Goal: Information Seeking & Learning: Learn about a topic

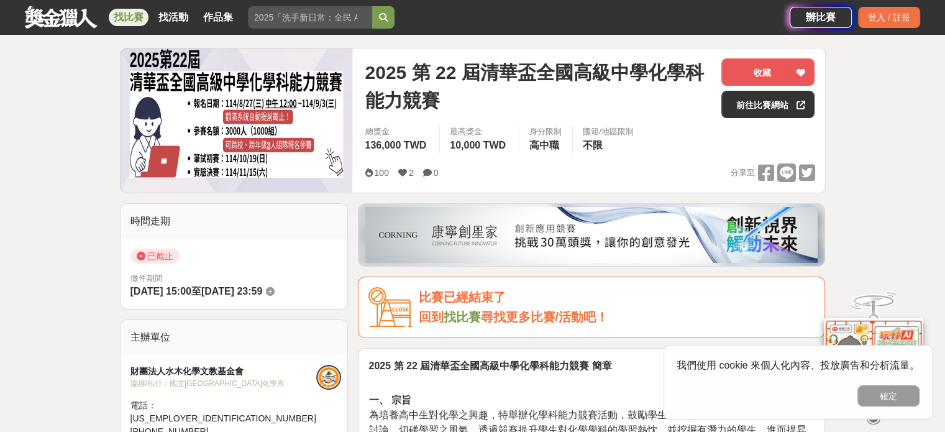
scroll to position [311, 0]
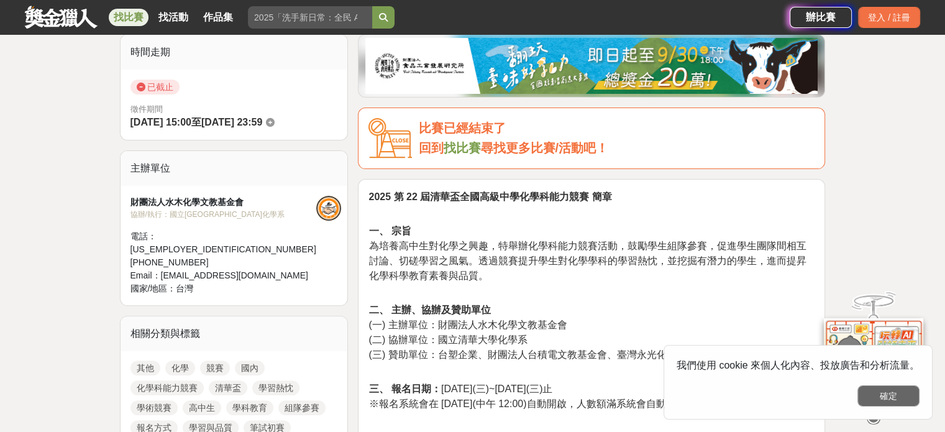
click at [898, 401] on button "確定" at bounding box center [888, 395] width 62 height 21
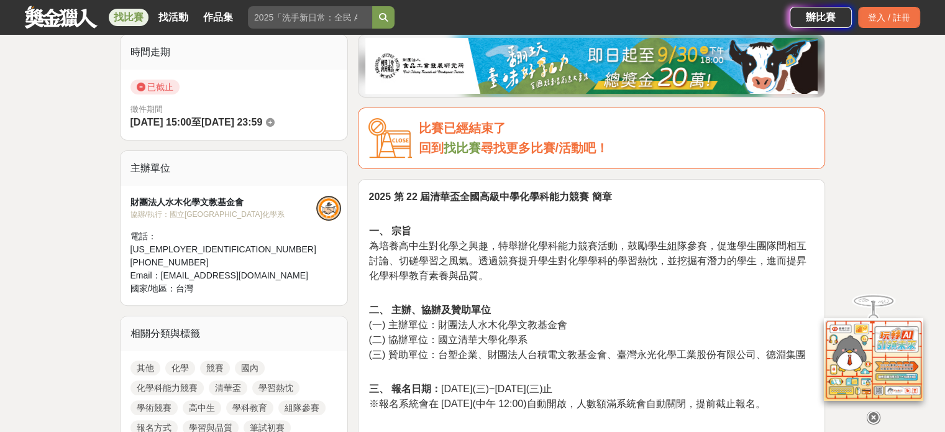
click at [874, 415] on icon at bounding box center [874, 408] width 14 height 14
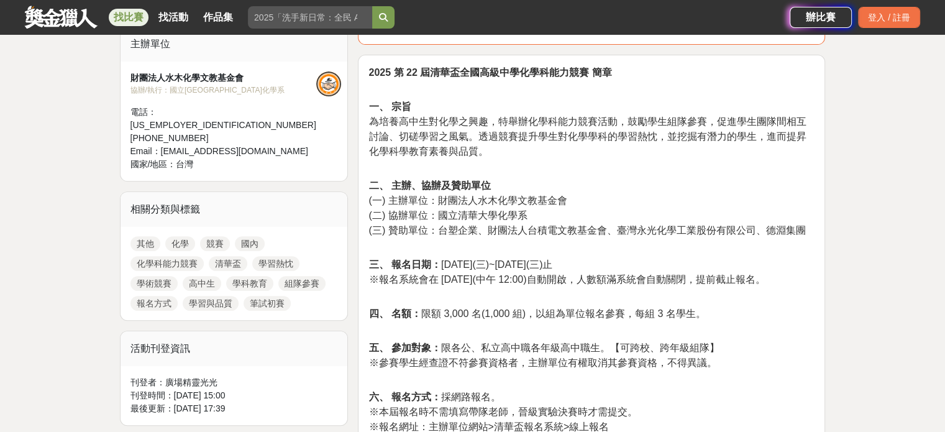
scroll to position [559, 0]
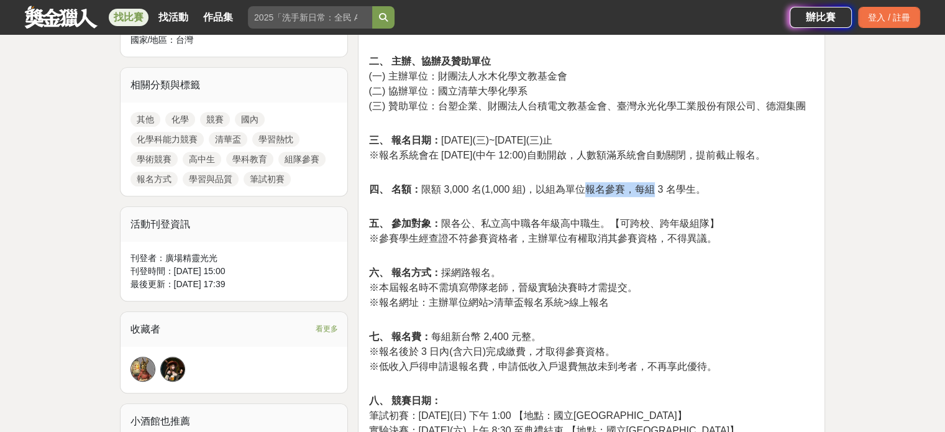
drag, startPoint x: 614, startPoint y: 185, endPoint x: 649, endPoint y: 191, distance: 35.3
click at [651, 190] on span "四、 名額： 限額 3,000 名(1,000 組)，以組為單位報名參賽，每組 3 名學生。" at bounding box center [536, 189] width 337 height 11
click at [651, 270] on p "六、 報名方式： 採網路報名。 ※本屆報名時不需填寫帶隊老師，晉級實驗決賽時才需提交。 ※報名網址：主辦單位網站>清華盃報名系統>線上報名" at bounding box center [591, 281] width 446 height 58
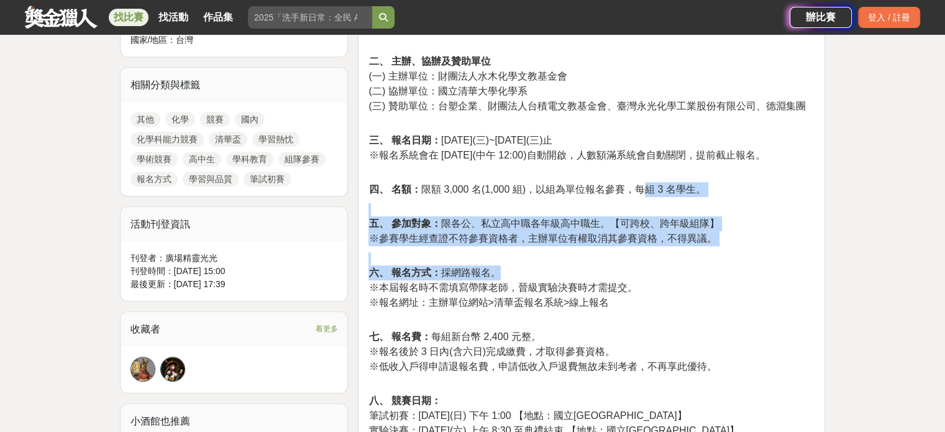
drag, startPoint x: 644, startPoint y: 188, endPoint x: 662, endPoint y: 270, distance: 84.4
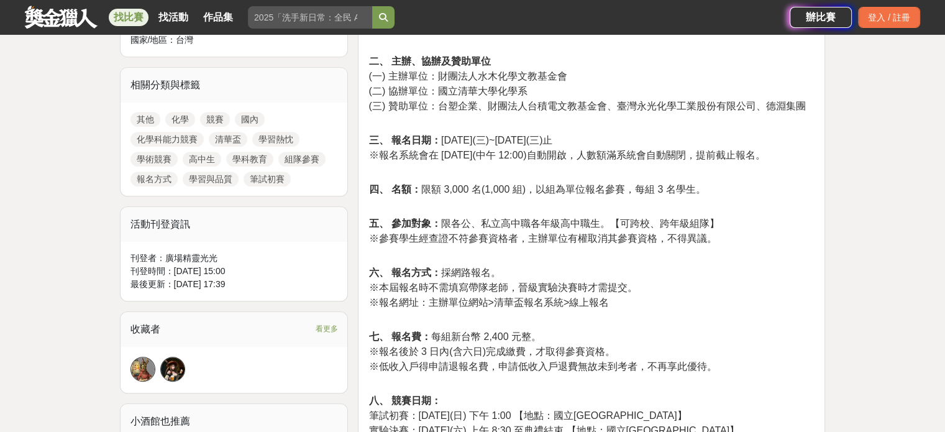
click at [651, 285] on p "六、 報名方式： 採網路報名。 ※本屆報名時不需填寫帶隊老師，晉級實驗決賽時才需提交。 ※報名網址：主辦單位網站>清華盃報名系統>線上報名" at bounding box center [591, 281] width 446 height 58
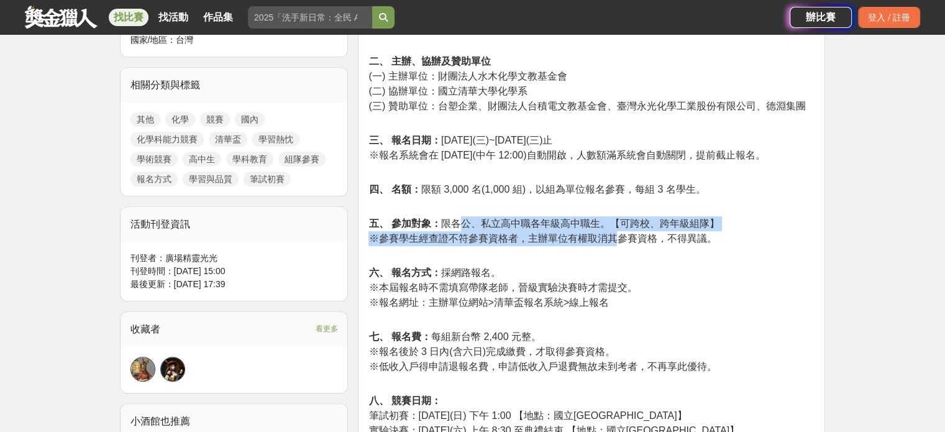
drag, startPoint x: 462, startPoint y: 218, endPoint x: 624, endPoint y: 239, distance: 162.9
click at [616, 238] on p "五、 參加對象： 限各公、私立高中職各年級高中職生。【可跨校、跨年級組隊】 ※參賽學生經查證不符參賽資格者，主辦單位有權取消其參賽資格，不得異議。" at bounding box center [591, 224] width 446 height 43
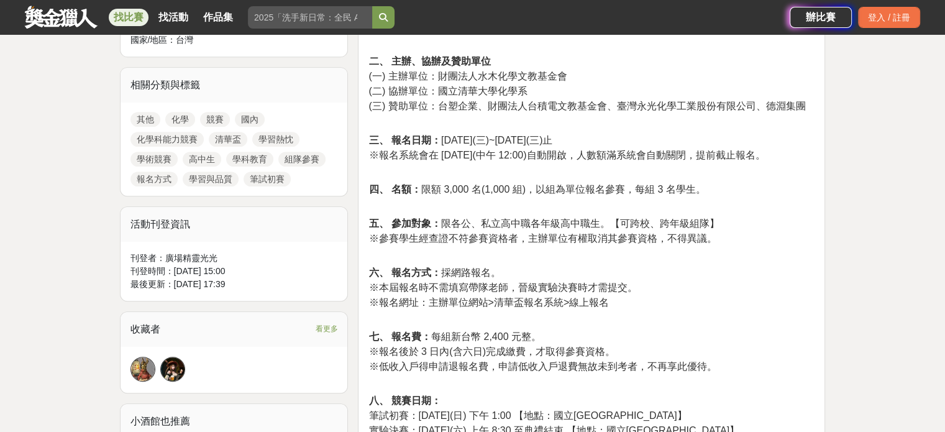
click at [625, 242] on span "※參賽學生經查證不符參賽資格者，主辦單位有權取消其參賽資格，不得異議。" at bounding box center [542, 238] width 348 height 11
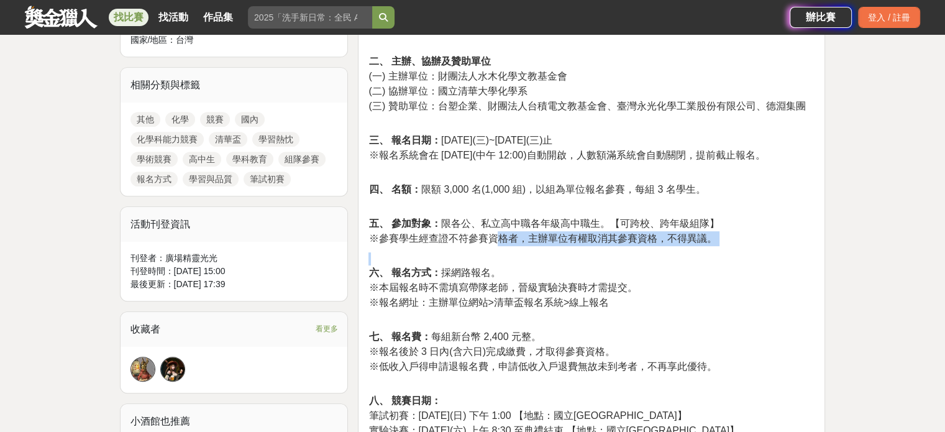
drag, startPoint x: 590, startPoint y: 245, endPoint x: 495, endPoint y: 242, distance: 95.1
click at [513, 252] on p "六、 報名方式： 採網路報名。 ※本屆報名時不需填寫帶隊老師，晉級實驗決賽時才需提交。 ※報名網址：主辦單位網站>清華盃報名系統>線上報名" at bounding box center [591, 281] width 446 height 58
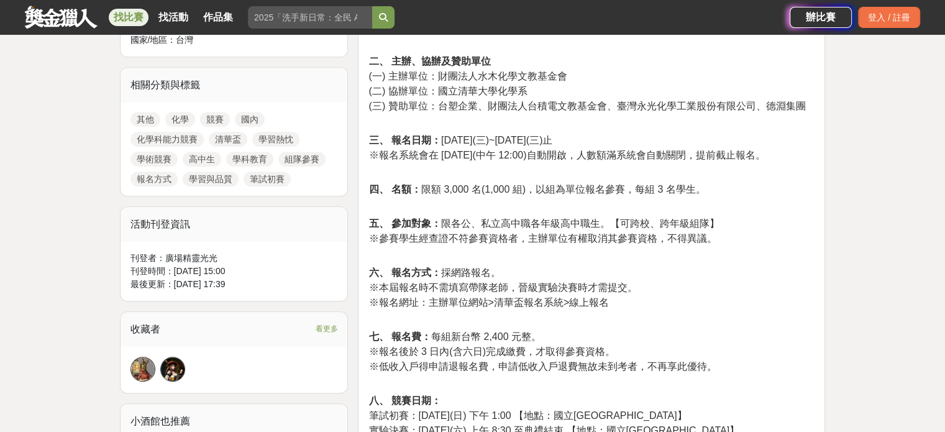
click at [443, 244] on span "※參賽學生經查證不符參賽資格者，主辦單位有權取消其參賽資格，不得異議。" at bounding box center [542, 238] width 348 height 11
drag, startPoint x: 477, startPoint y: 239, endPoint x: 614, endPoint y: 240, distance: 137.3
click at [613, 240] on span "※參賽學生經查證不符參賽資格者，主辦單位有權取消其參賽資格，不得異議。" at bounding box center [542, 238] width 348 height 11
click at [624, 257] on p "六、 報名方式： 採網路報名。 ※本屆報名時不需填寫帶隊老師，晉級實驗決賽時才需提交。 ※報名網址：主辦單位網站>清華盃報名系統>線上報名" at bounding box center [591, 281] width 446 height 58
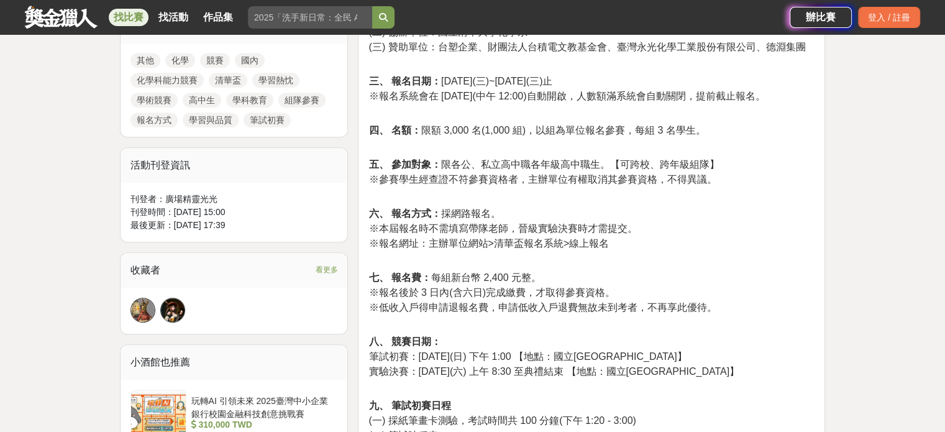
scroll to position [683, 0]
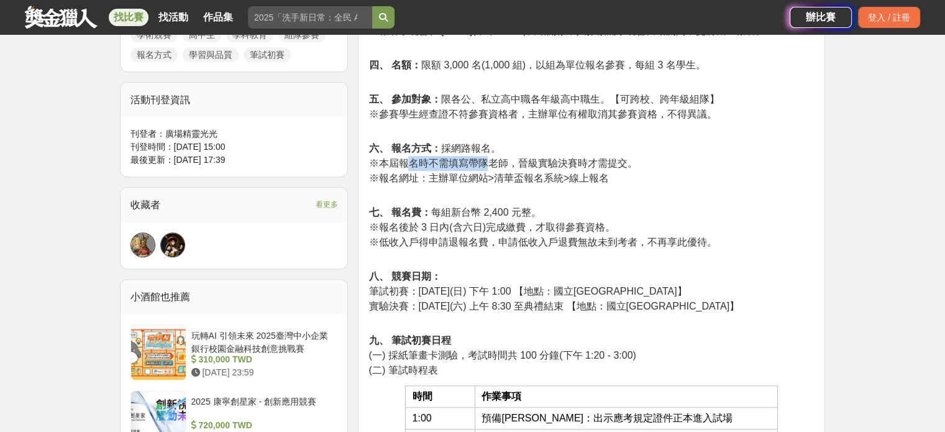
drag, startPoint x: 425, startPoint y: 156, endPoint x: 489, endPoint y: 170, distance: 65.6
click at [489, 168] on span "※本屆報名時不需填寫帶隊老師，晉級實驗決賽時才需提交。" at bounding box center [502, 163] width 268 height 11
click at [493, 178] on span "※報名網址：主辦單位網站>清華盃報名系統>線上報名" at bounding box center [488, 178] width 240 height 11
drag, startPoint x: 526, startPoint y: 175, endPoint x: 602, endPoint y: 171, distance: 76.5
click at [601, 173] on span "※報名網址：主辦單位網站>清華盃報名系統>線上報名" at bounding box center [488, 178] width 240 height 11
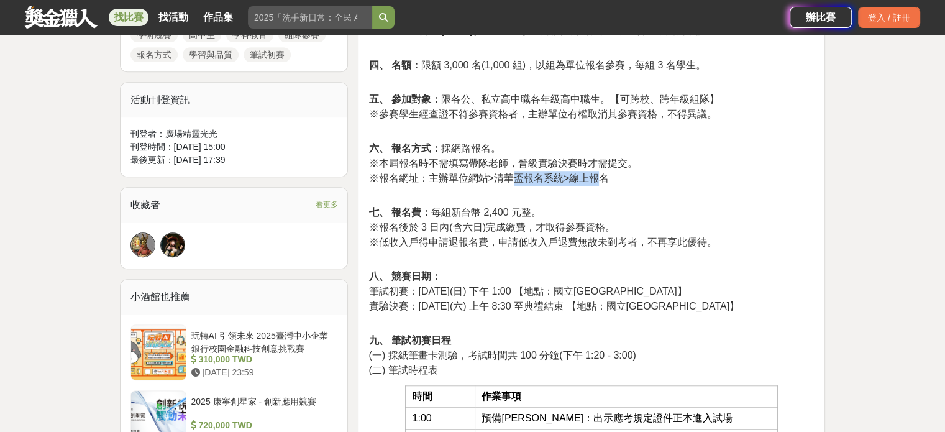
click at [602, 178] on span "※報名網址：主辦單位網站>清華盃報名系統>線上報名" at bounding box center [488, 178] width 240 height 11
drag, startPoint x: 608, startPoint y: 178, endPoint x: 441, endPoint y: 183, distance: 167.2
click at [427, 175] on p "六、 報名方式： 採網路報名。 ※本屆報名時不需填寫帶隊老師，晉級實驗決賽時才需提交。 ※報名網址：主辦單位網站>清華盃報名系統>線上報名" at bounding box center [591, 157] width 446 height 58
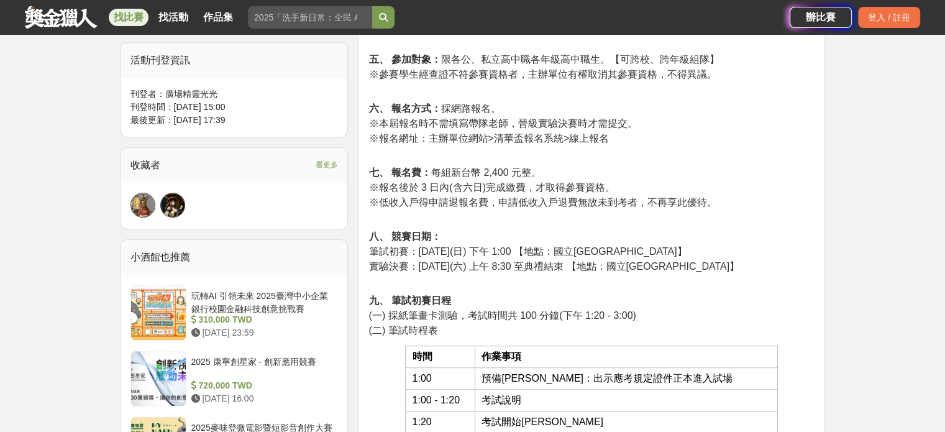
scroll to position [746, 0]
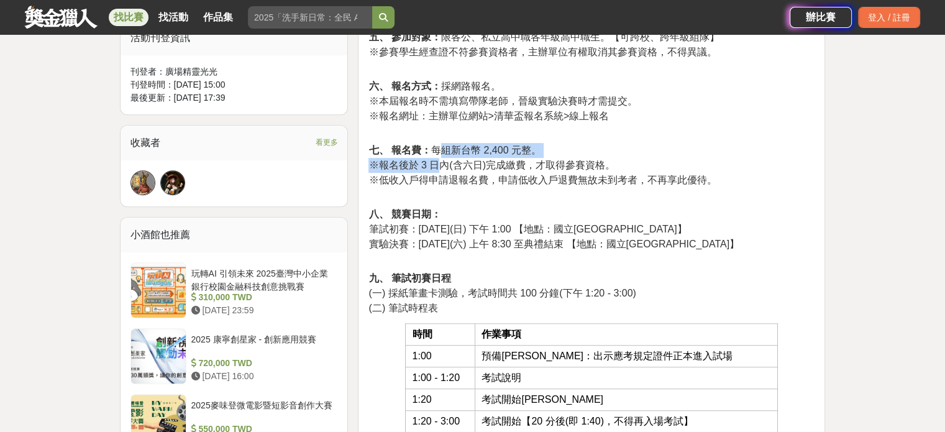
drag, startPoint x: 439, startPoint y: 145, endPoint x: 441, endPoint y: 171, distance: 26.8
click at [441, 171] on p "七、 報名費： 每組新台幣 2,400 元整。 ※報名後於 3 日內(含六日)完成繳費，才取得參賽資格。 ※低收入戶得申請退報名費，申請低收入戶退費無故未到考…" at bounding box center [591, 159] width 446 height 58
click at [484, 198] on p "八、 競賽日期： 筆試初賽：[DATE](日) 下午 1:00 【地點：國立[GEOGRAPHIC_DATA]】 實驗決賽：[DATE](六) 上午 8:30…" at bounding box center [591, 223] width 446 height 58
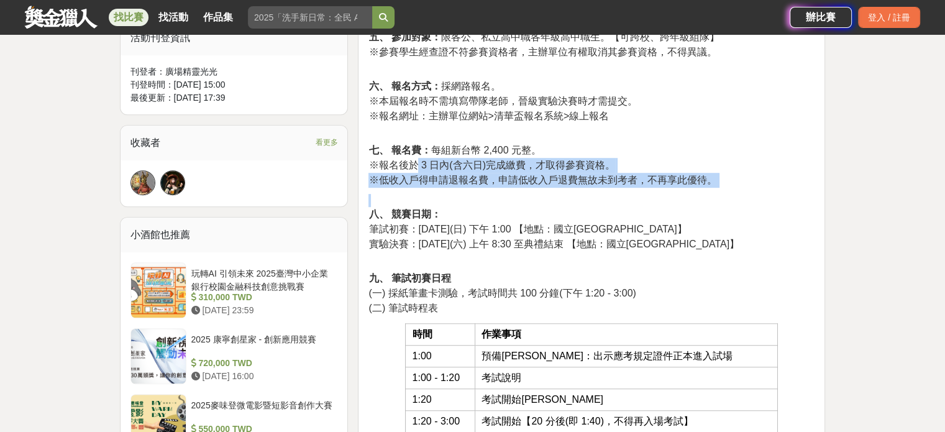
drag, startPoint x: 446, startPoint y: 160, endPoint x: 569, endPoint y: 197, distance: 128.4
click at [601, 204] on p "八、 競賽日期： 筆試初賽：[DATE](日) 下午 1:00 【地點：國立[GEOGRAPHIC_DATA]】 實驗決賽：[DATE](六) 上午 8:30…" at bounding box center [591, 223] width 446 height 58
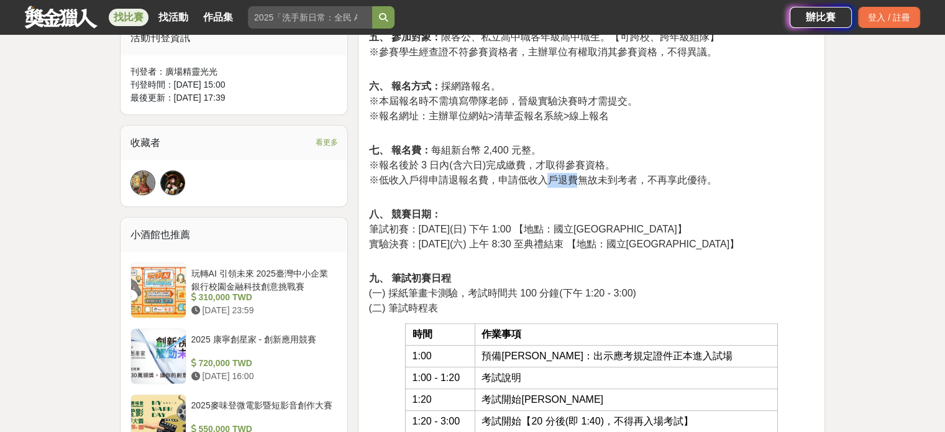
drag, startPoint x: 549, startPoint y: 175, endPoint x: 581, endPoint y: 185, distance: 33.0
click at [581, 182] on span "※低收入戶得申請退報名費，申請低收入戶退費無故未到考者，不再享此優待。" at bounding box center [542, 180] width 348 height 11
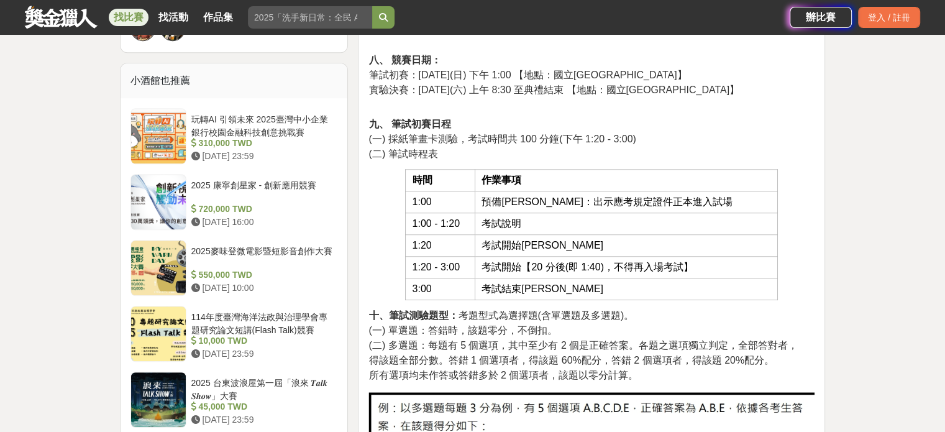
scroll to position [870, 0]
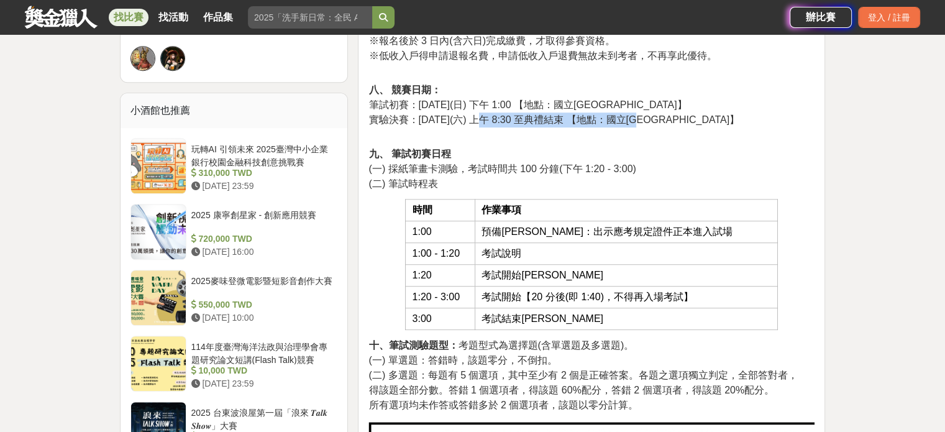
drag, startPoint x: 475, startPoint y: 114, endPoint x: 610, endPoint y: 118, distance: 135.5
click at [610, 118] on span "實驗決賽：[DATE](六) 上午 8:30 至典禮結束 【地點：國立[GEOGRAPHIC_DATA]】" at bounding box center [553, 119] width 371 height 11
click at [618, 151] on p "九、 筆試初賽日程 (一) 採紙筆畫卡測驗，考試時間共 100 分鐘(下午 1:20 - 3:00) (二) 筆試時程表" at bounding box center [591, 163] width 446 height 58
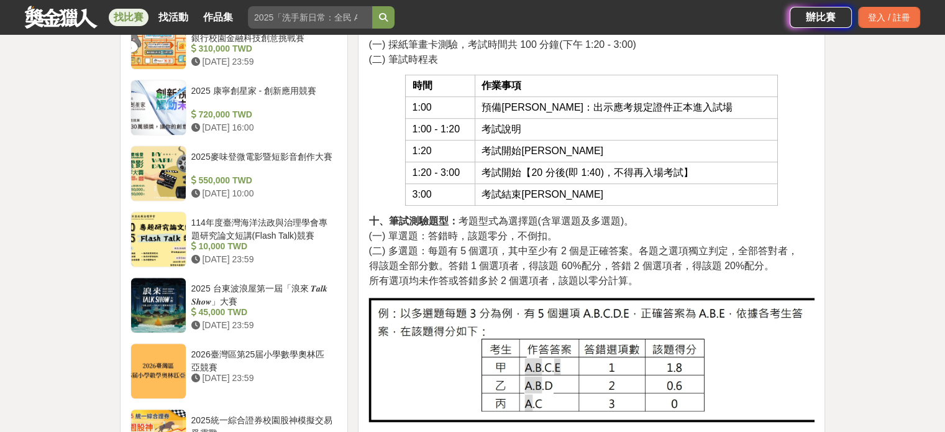
scroll to position [932, 0]
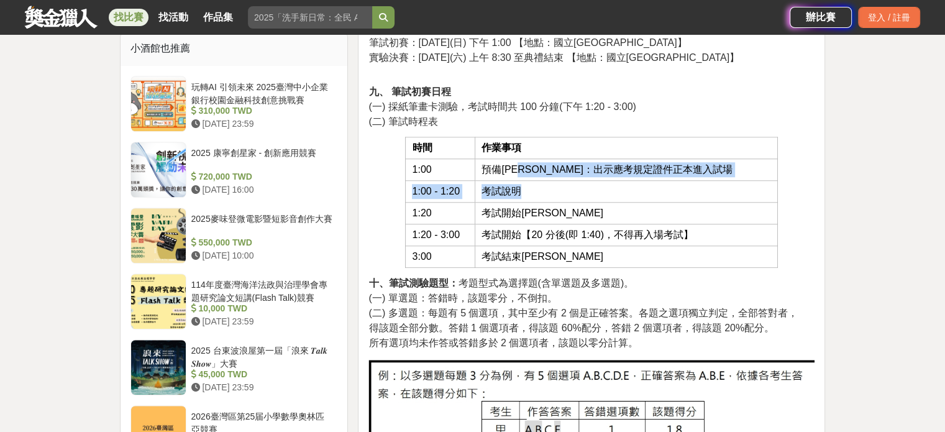
drag, startPoint x: 545, startPoint y: 171, endPoint x: 611, endPoint y: 196, distance: 70.4
click at [611, 191] on tbody "時間 作業事項 1:00 預備[PERSON_NAME]：出示應考規定證件正本進入試場 1:00 - 1:20 考試說明 1:20 考試開始鈴響 1:20 -…" at bounding box center [592, 202] width 372 height 130
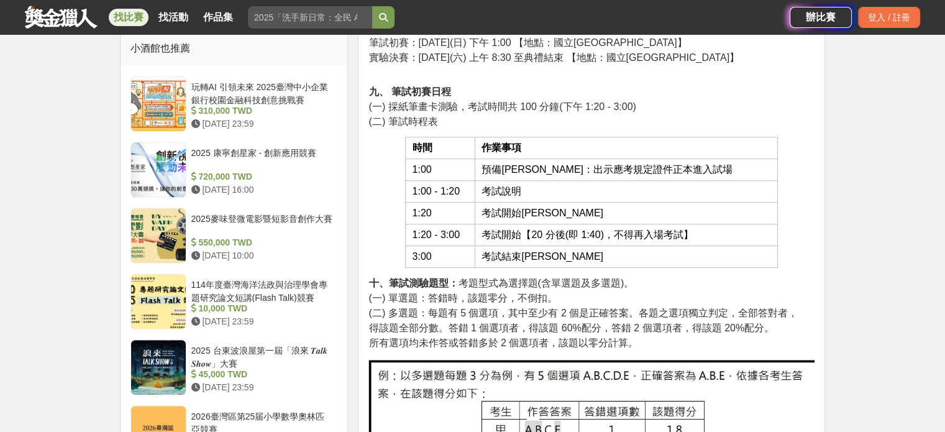
click at [609, 206] on td "考試開始[PERSON_NAME]" at bounding box center [626, 214] width 303 height 22
drag, startPoint x: 559, startPoint y: 216, endPoint x: 492, endPoint y: 213, distance: 66.5
click at [492, 213] on td "考試開始[PERSON_NAME]" at bounding box center [626, 214] width 303 height 22
click at [574, 213] on td "考試開始[PERSON_NAME]" at bounding box center [626, 214] width 303 height 22
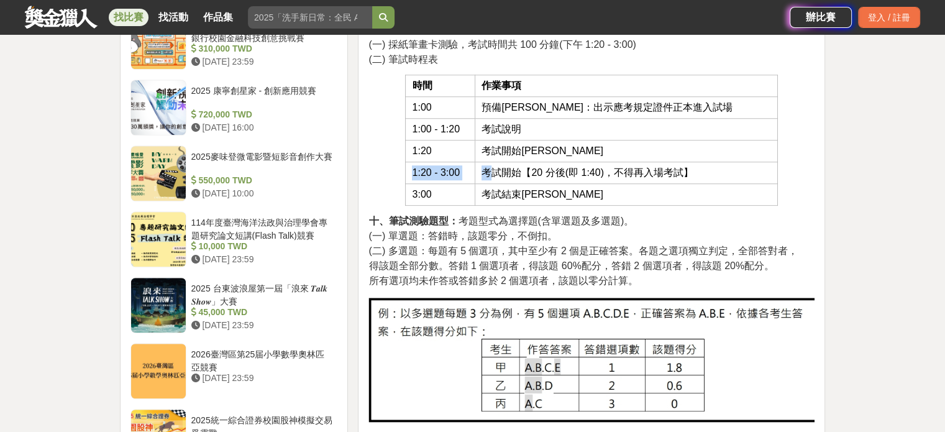
drag, startPoint x: 414, startPoint y: 168, endPoint x: 526, endPoint y: 178, distance: 112.9
click at [521, 178] on tr "1:20 - 3:00 考試開始【20 分後(即 1:40)，不得再入場考試】" at bounding box center [592, 173] width 372 height 22
click at [560, 175] on span "考試開始【20 分後(即 1:40)，不得再入場考試】" at bounding box center [587, 172] width 211 height 11
click at [552, 245] on span "(二) 多選題：每題有 5 個選項，其中至少有 2 個是正確答案。各題之選項獨立判定，全部答對者，" at bounding box center [582, 250] width 429 height 11
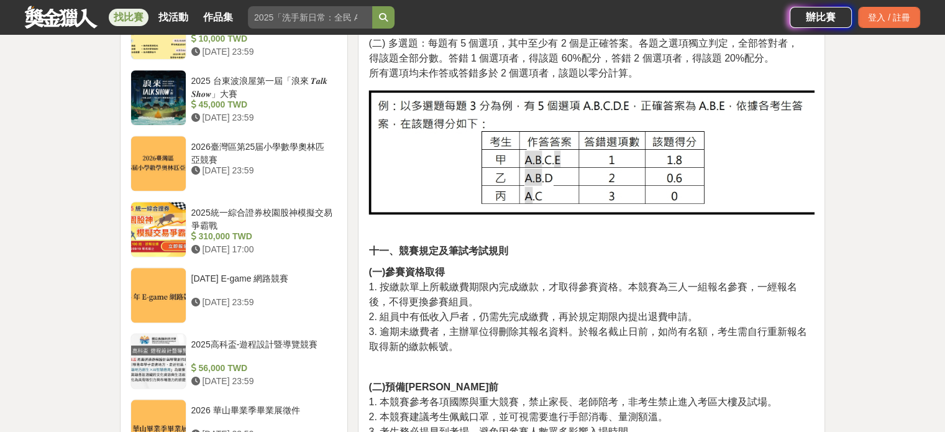
scroll to position [1180, 0]
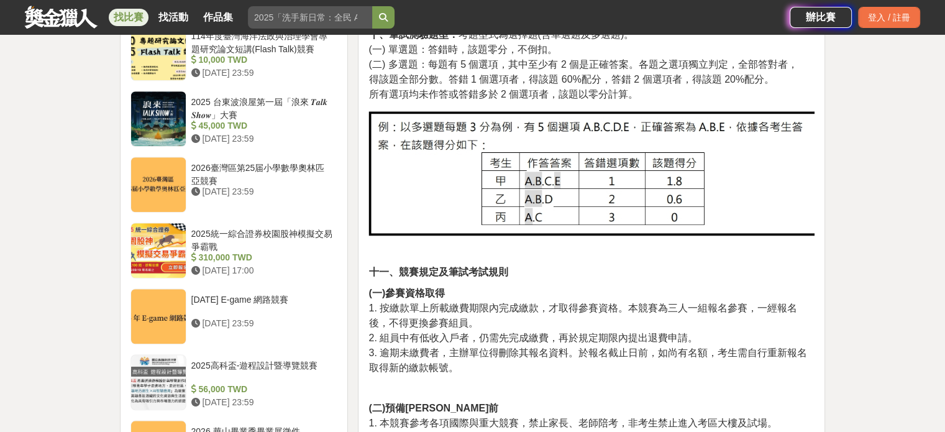
click at [547, 265] on p "十一、競賽規定及筆試考試規則" at bounding box center [591, 272] width 446 height 15
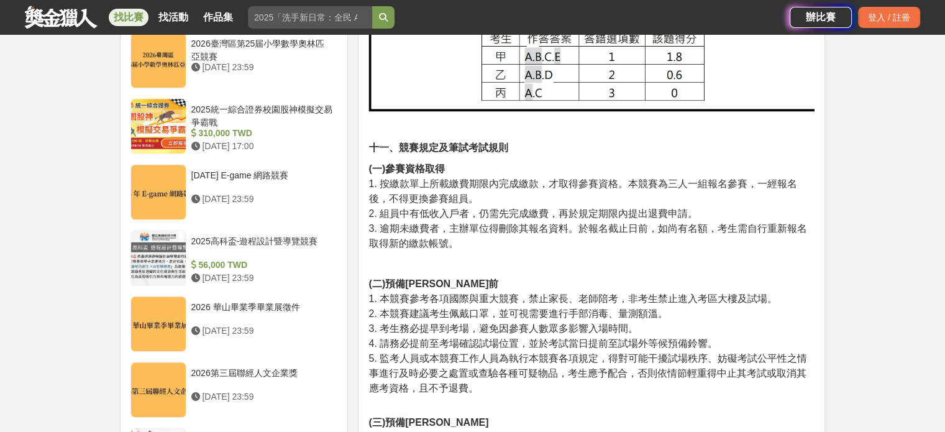
scroll to position [1367, 0]
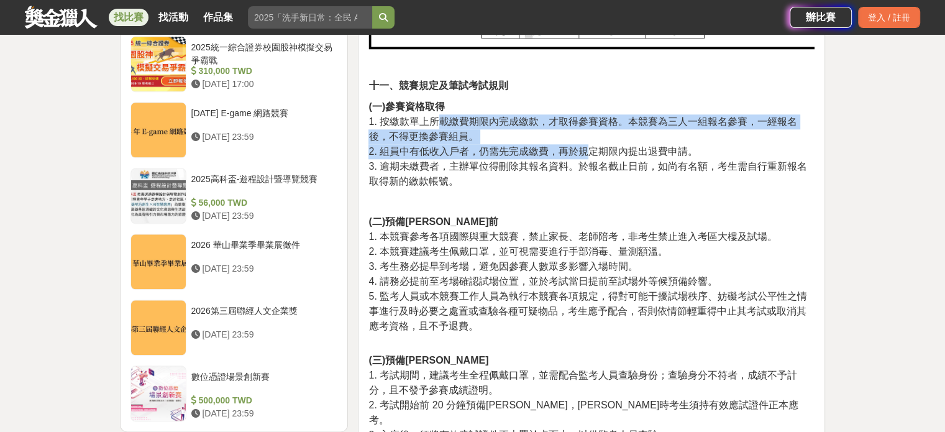
drag, startPoint x: 437, startPoint y: 126, endPoint x: 594, endPoint y: 169, distance: 162.3
click at [593, 168] on p "(一)參賽資格取得 1. 按繳款單上所載繳費期限內完成繳款，才取得參賽資格。本競賽為三人一組報名參賽，一經報名後，不得更換參賽組員。 2. 組員中有低收入戶者…" at bounding box center [591, 143] width 446 height 89
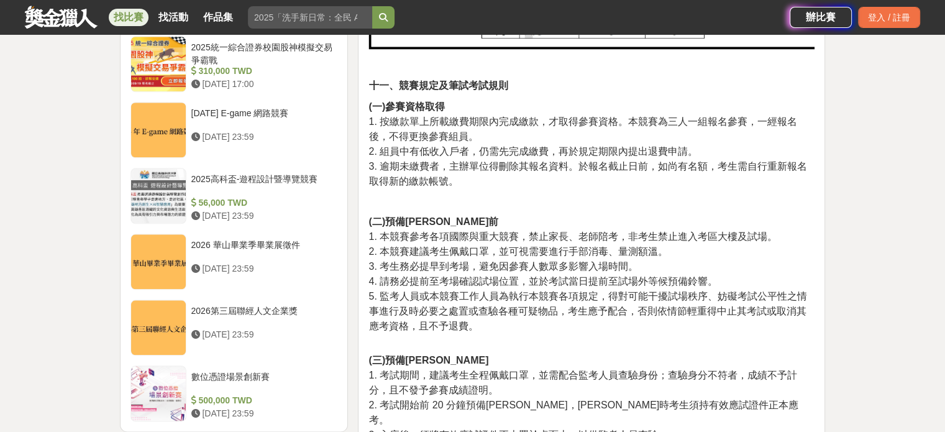
click at [604, 183] on p "(一)參賽資格取得 1. 按繳款單上所載繳費期限內完成繳款，才取得參賽資格。本競賽為三人一組報名參賽，一經報名後，不得更換參賽組員。 2. 組員中有低收入戶者…" at bounding box center [591, 143] width 446 height 89
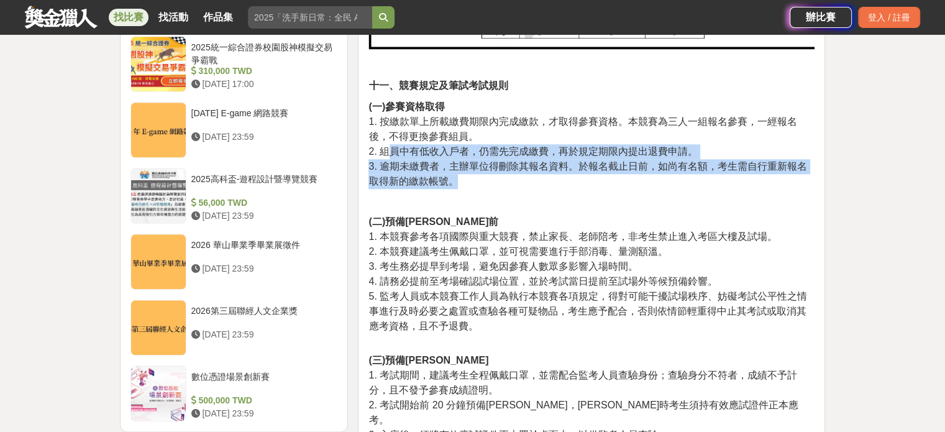
drag, startPoint x: 398, startPoint y: 148, endPoint x: 461, endPoint y: 183, distance: 72.0
click at [461, 183] on p "(一)參賽資格取得 1. 按繳款單上所載繳費期限內完成繳款，才取得參賽資格。本競賽為三人一組報名參賽，一經報名後，不得更換參賽組員。 2. 組員中有低收入戶者…" at bounding box center [591, 143] width 446 height 89
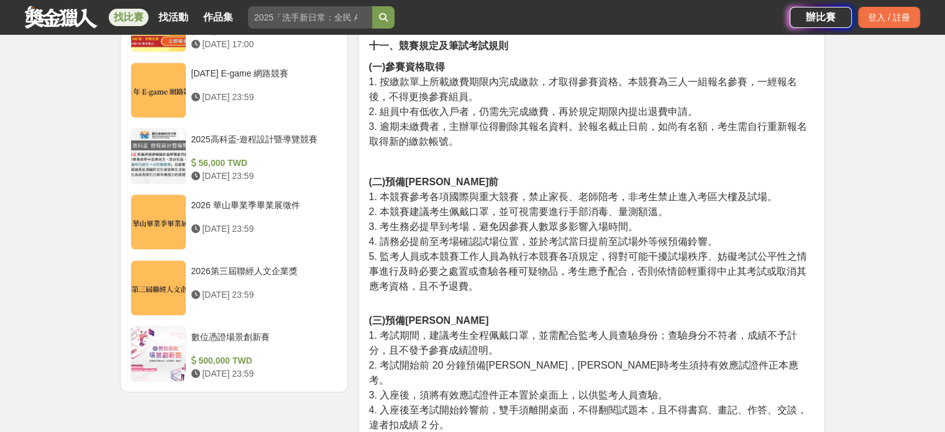
scroll to position [1429, 0]
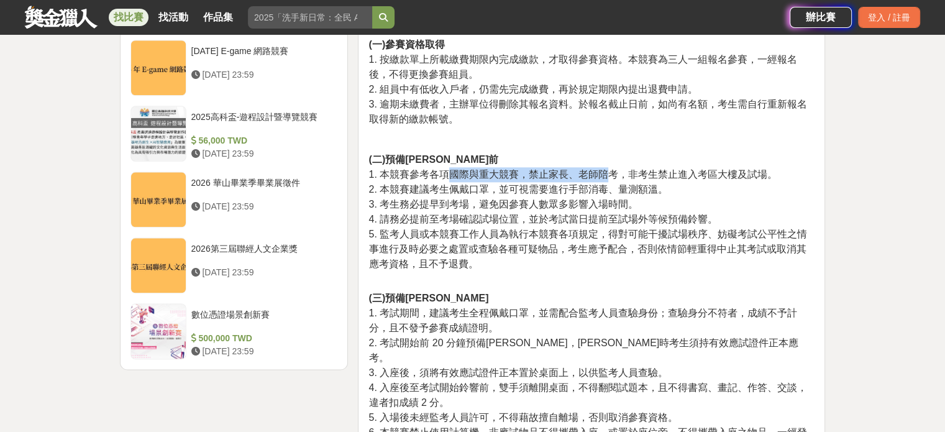
drag, startPoint x: 449, startPoint y: 171, endPoint x: 609, endPoint y: 171, distance: 160.3
click at [609, 171] on span "1. 本競賽參考各項國際與重大競賽，禁止家長、老師陪考，非考生禁止進入考區大樓及試場。" at bounding box center [572, 174] width 409 height 11
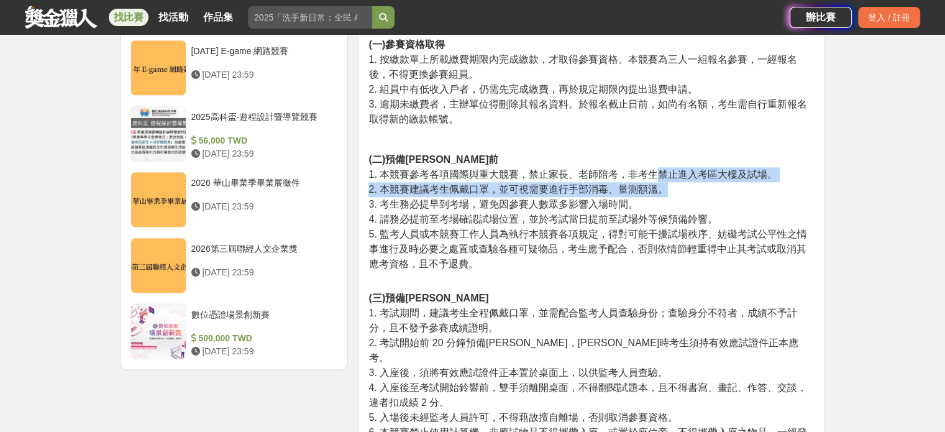
drag, startPoint x: 661, startPoint y: 177, endPoint x: 713, endPoint y: 185, distance: 52.8
click at [713, 185] on p "(二)預備鈴響前 1. 本競賽參考各項國際與重大競賽，禁止家長、老師陪考，非考生禁止進入考區大樓及試場。 2. 本競賽建議考生佩戴口罩，並可視需要進行手部消毒…" at bounding box center [591, 211] width 446 height 119
click at [713, 189] on p "(二)預備鈴響前 1. 本競賽參考各項國際與重大競賽，禁止家長、老師陪考，非考生禁止進入考區大樓及試場。 2. 本競賽建議考生佩戴口罩，並可視需要進行手部消毒…" at bounding box center [591, 211] width 446 height 119
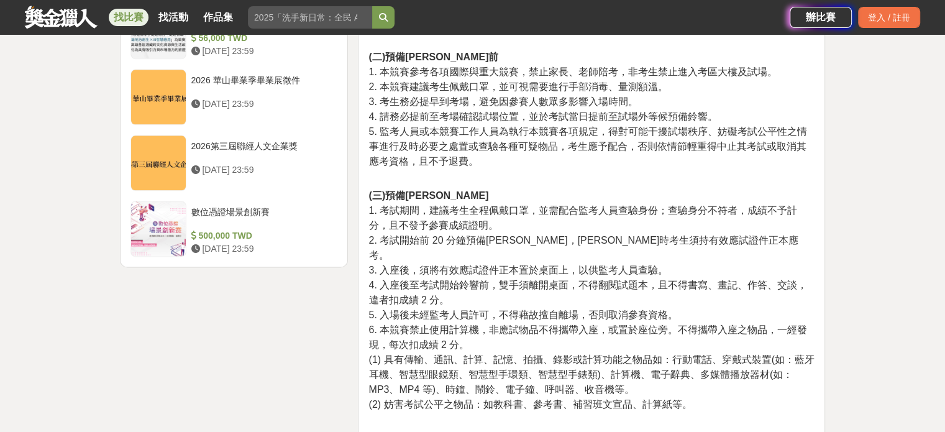
scroll to position [1553, 0]
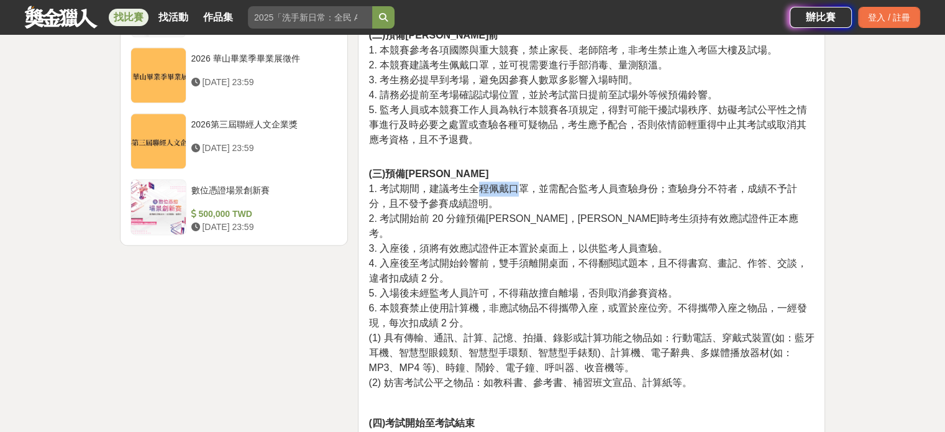
drag, startPoint x: 488, startPoint y: 189, endPoint x: 520, endPoint y: 194, distance: 32.6
click at [520, 194] on p "(三)預備鈴響 1. 考試期間，建議考生全程佩戴口罩，並需配合監考人員查驗身份；查驗身分不符者，成績不予計分，且不發予參賽成績證明。 2. 考試開始前 20 …" at bounding box center [591, 271] width 446 height 237
click at [526, 198] on p "(三)預備鈴響 1. 考試期間，建議考生全程佩戴口罩，並需配合監考人員查驗身份；查驗身分不符者，成績不予計分，且不發予參賽成績證明。 2. 考試開始前 20 …" at bounding box center [591, 271] width 446 height 237
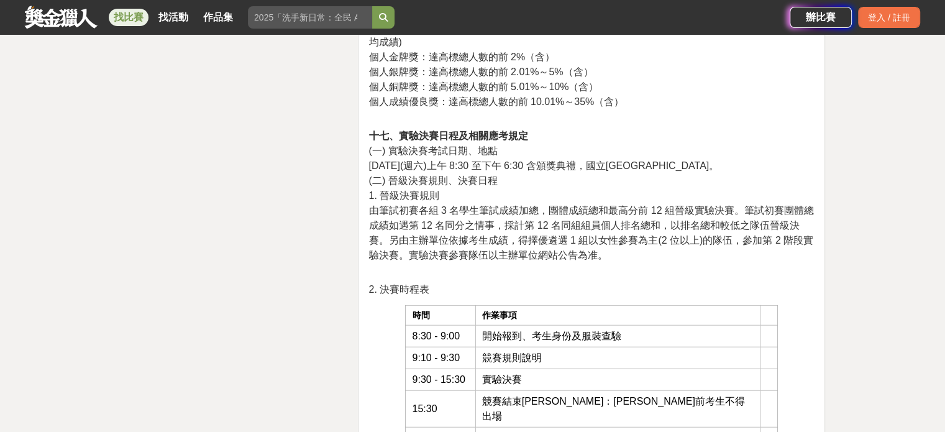
scroll to position [2920, 0]
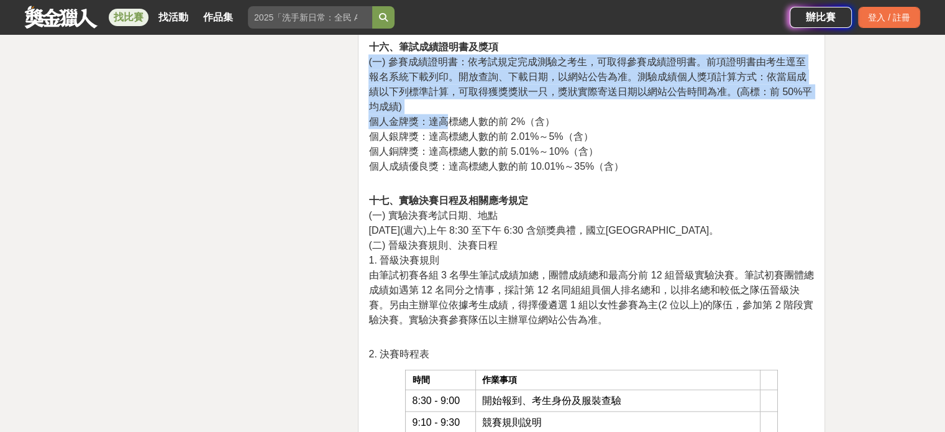
drag, startPoint x: 446, startPoint y: 132, endPoint x: 498, endPoint y: 111, distance: 56.3
click at [495, 114] on p "十六、筆試成績證明書及獎項 (一) 參賽成績證明書：依考試規定完成測驗之考生，可取得參賽成績證明書。前項證明書由考生逕至報名系統下載列印。開放查詢、下載日期，…" at bounding box center [591, 113] width 446 height 147
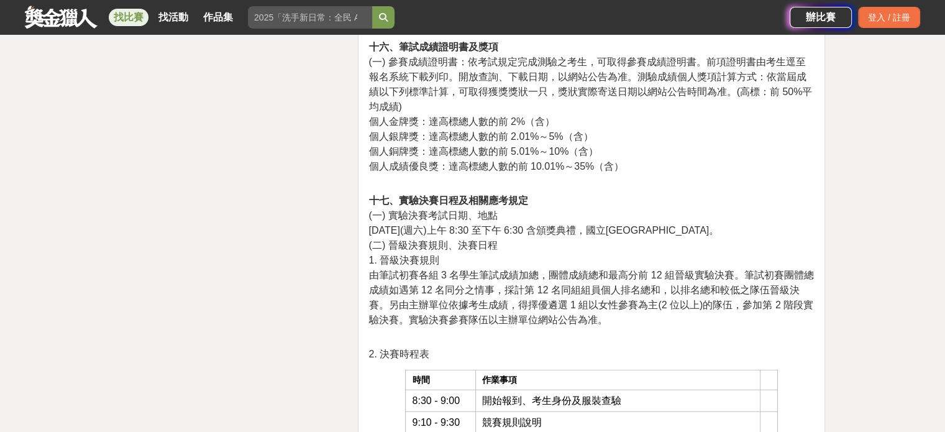
click at [507, 83] on span "(一) 參賽成績證明書：依考試規定完成測驗之考生，可取得參賽成績證明書。前項證明書由考生逕至報名系統下載列印。開放查詢、下載日期，以網站公告為准。測驗成績個人…" at bounding box center [590, 84] width 444 height 55
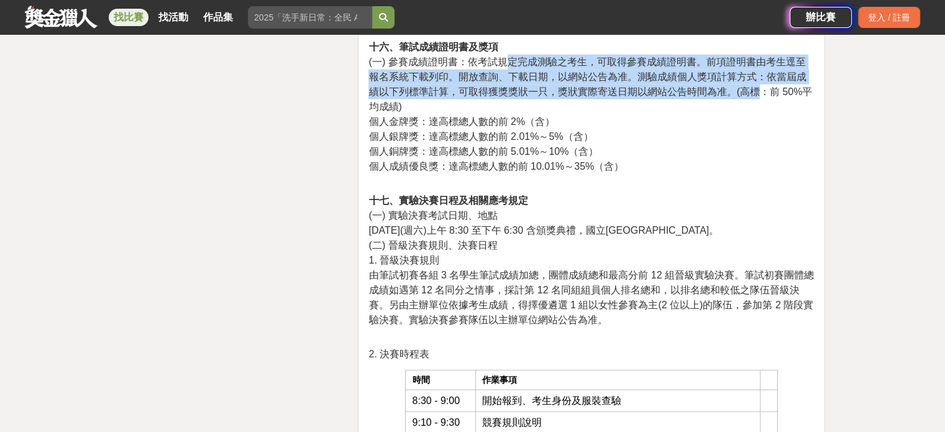
drag, startPoint x: 563, startPoint y: 62, endPoint x: 753, endPoint y: 113, distance: 196.8
click at [753, 109] on span "(一) 參賽成績證明書：依考試規定完成測驗之考生，可取得參賽成績證明書。前項證明書由考生逕至報名系統下載列印。開放查詢、下載日期，以網站公告為准。測驗成績個人…" at bounding box center [590, 84] width 444 height 55
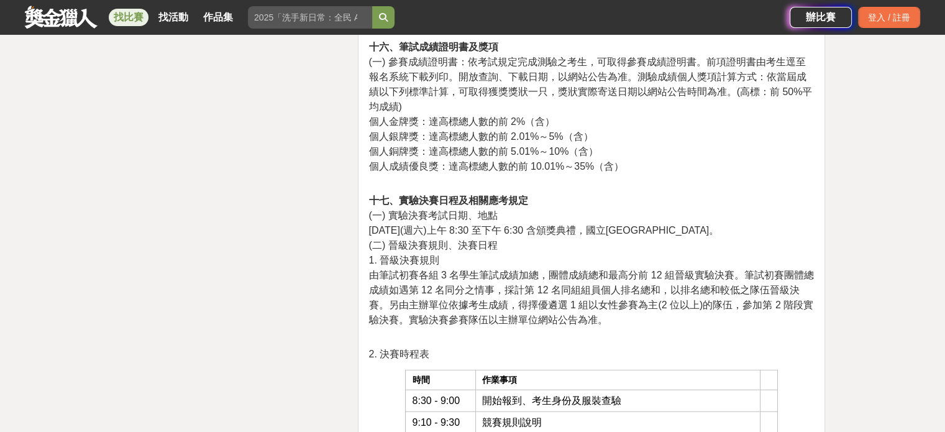
click at [752, 126] on p "十六、筆試成績證明書及獎項 (一) 參賽成績證明書：依考試規定完成測驗之考生，可取得參賽成績證明書。前項證明書由考生逕至報名系統下載列印。開放查詢、下載日期，…" at bounding box center [591, 113] width 446 height 147
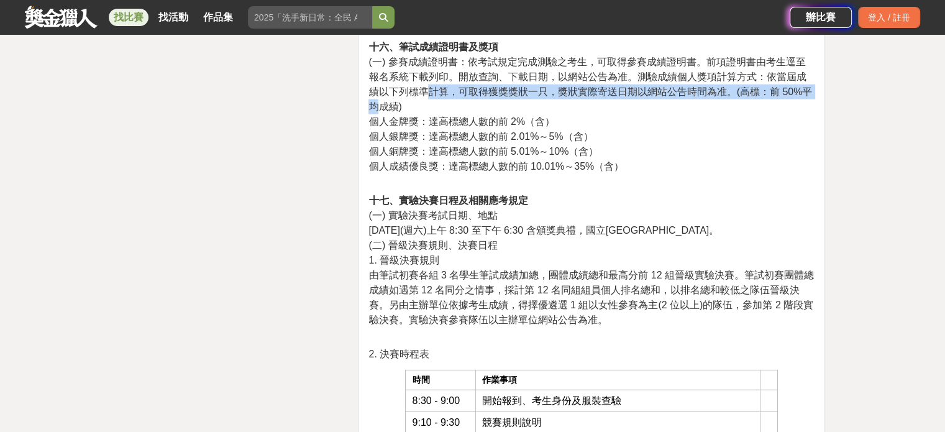
drag, startPoint x: 810, startPoint y: 102, endPoint x: 402, endPoint y: 106, distance: 408.2
click at [404, 101] on span "(一) 參賽成績證明書：依考試規定完成測驗之考生，可取得參賽成績證明書。前項證明書由考生逕至報名系統下載列印。開放查詢、下載日期，以網站公告為准。測驗成績個人…" at bounding box center [590, 84] width 444 height 55
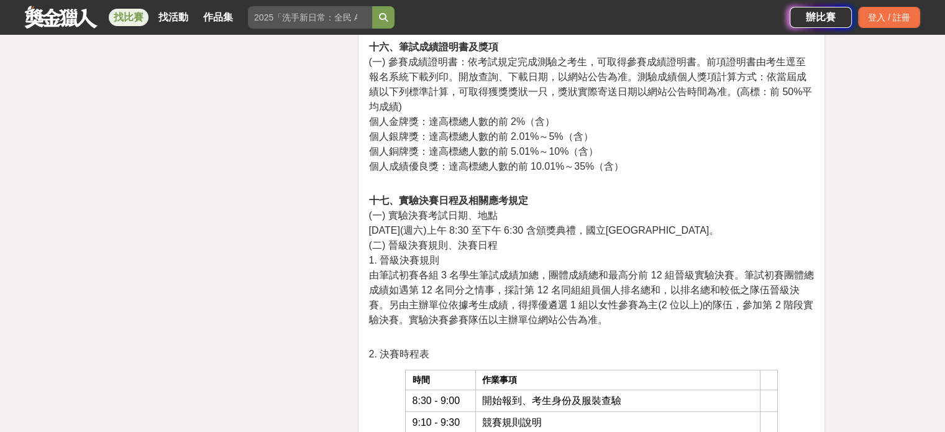
click at [400, 124] on p "十六、筆試成績證明書及獎項 (一) 參賽成績證明書：依考試規定完成測驗之考生，可取得參賽成績證明書。前項證明書由考生逕至報名系統下載列印。開放查詢、下載日期，…" at bounding box center [591, 113] width 446 height 147
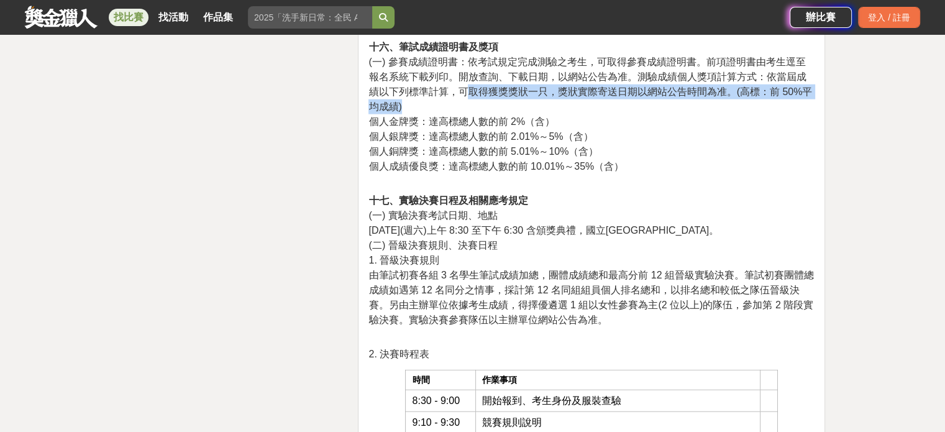
drag, startPoint x: 404, startPoint y: 119, endPoint x: 454, endPoint y: 104, distance: 51.7
click at [454, 104] on p "十六、筆試成績證明書及獎項 (一) 參賽成績證明書：依考試規定完成測驗之考生，可取得參賽成績證明書。前項證明書由考生逕至報名系統下載列印。開放查詢、下載日期，…" at bounding box center [591, 113] width 446 height 147
click at [460, 123] on p "十六、筆試成績證明書及獎項 (一) 參賽成績證明書：依考試規定完成測驗之考生，可取得參賽成績證明書。前項證明書由考生逕至報名系統下載列印。開放查詢、下載日期，…" at bounding box center [591, 113] width 446 height 147
drag, startPoint x: 408, startPoint y: 118, endPoint x: 445, endPoint y: 99, distance: 41.1
click at [445, 99] on p "十六、筆試成績證明書及獎項 (一) 參賽成績證明書：依考試規定完成測驗之考生，可取得參賽成績證明書。前項證明書由考生逕至報名系統下載列印。開放查詢、下載日期，…" at bounding box center [591, 113] width 446 height 147
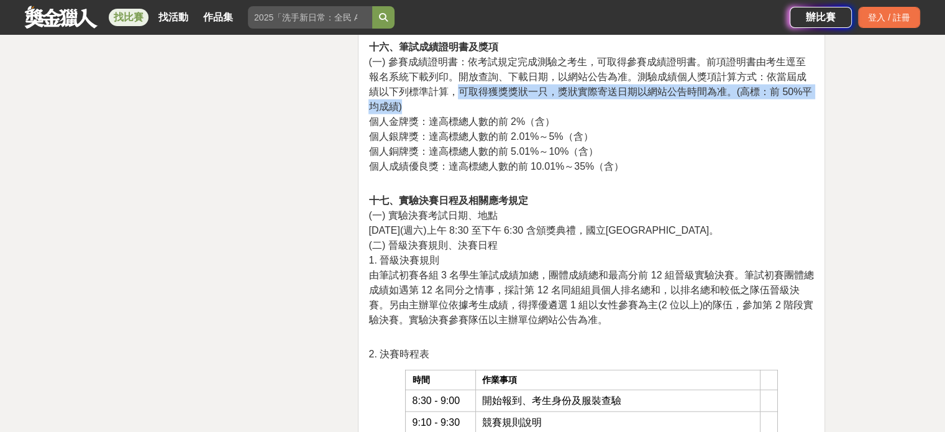
click at [447, 118] on p "十六、筆試成績證明書及獎項 (一) 參賽成績證明書：依考試規定完成測驗之考生，可取得參賽成績證明書。前項證明書由考生逕至報名系統下載列印。開放查詢、下載日期，…" at bounding box center [591, 113] width 446 height 147
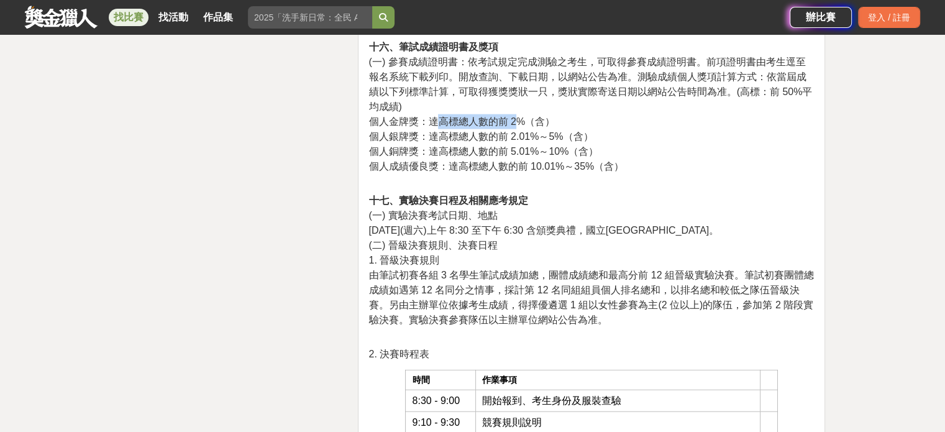
drag, startPoint x: 448, startPoint y: 132, endPoint x: 519, endPoint y: 134, distance: 71.5
click at [514, 127] on span "個人金牌獎：達高標總人數的前 2%（含）" at bounding box center [461, 121] width 186 height 11
click at [525, 127] on span "個人金牌獎：達高標總人數的前 2%（含）" at bounding box center [461, 121] width 186 height 11
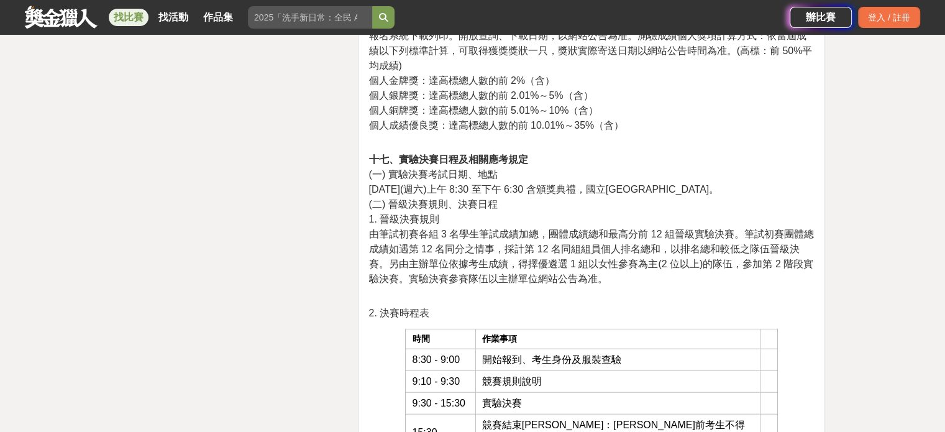
scroll to position [2982, 0]
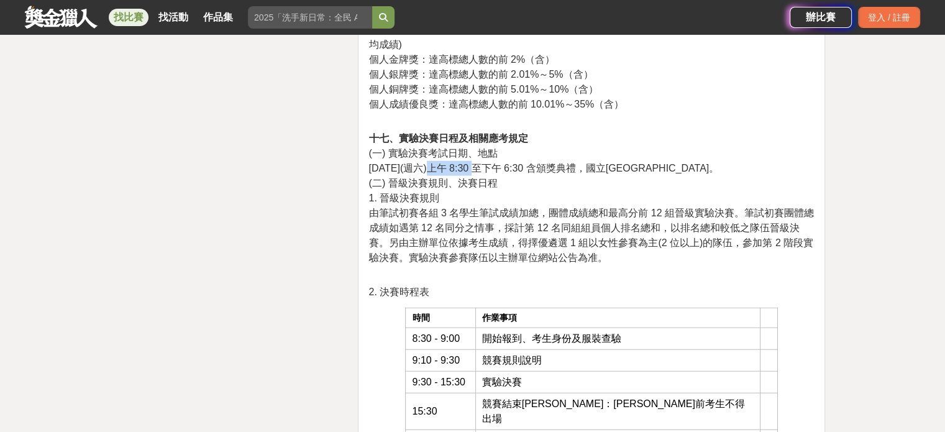
drag, startPoint x: 426, startPoint y: 180, endPoint x: 488, endPoint y: 192, distance: 63.4
click at [468, 173] on span "[DATE](週六)上午 8:30 至下午 6:30 含頒獎典禮，國立[GEOGRAPHIC_DATA]。" at bounding box center [543, 168] width 350 height 11
click at [490, 188] on span "(二) 晉級決賽規則、決賽日程" at bounding box center [432, 183] width 129 height 11
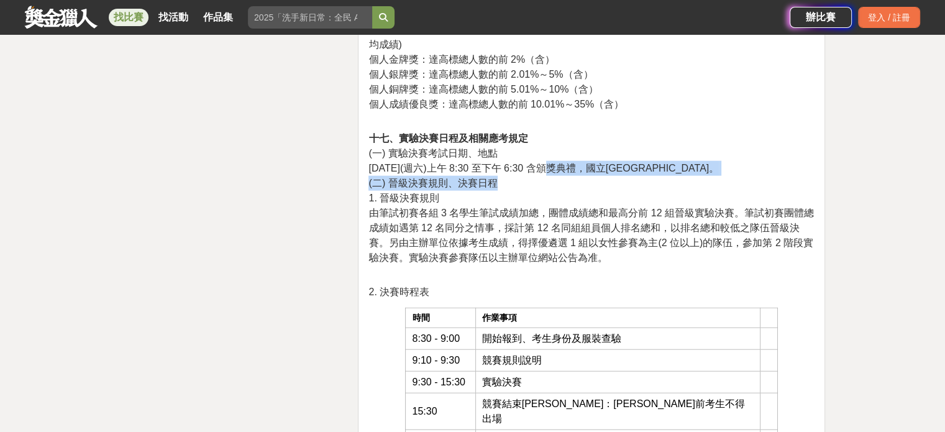
drag, startPoint x: 538, startPoint y: 186, endPoint x: 657, endPoint y: 197, distance: 119.2
click at [664, 196] on p "十七、實驗決賽日程及相關應考規定 (一) 實驗決賽考試日期、地點 [DATE](週六)上午 8:30 至下午 6:30 含頒獎典禮，國立[GEOGRAPHIC…" at bounding box center [591, 204] width 446 height 147
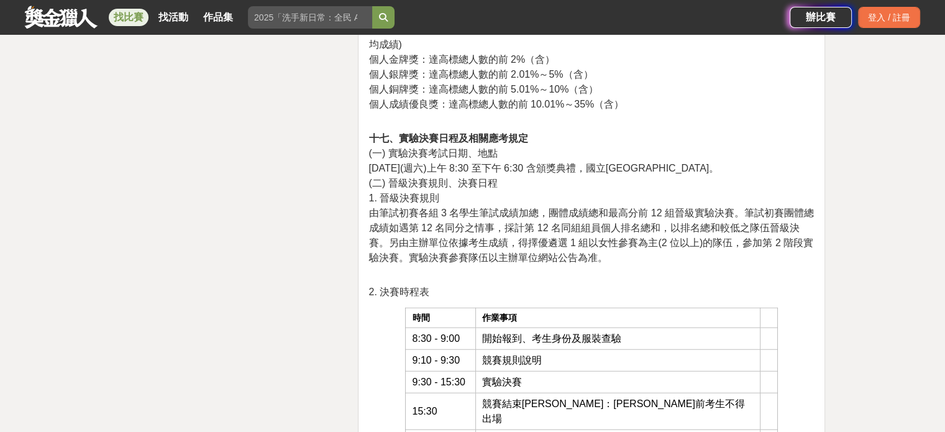
click at [471, 173] on span "[DATE](週六)上午 8:30 至下午 6:30 含頒獎典禮，國立[GEOGRAPHIC_DATA]。" at bounding box center [543, 168] width 350 height 11
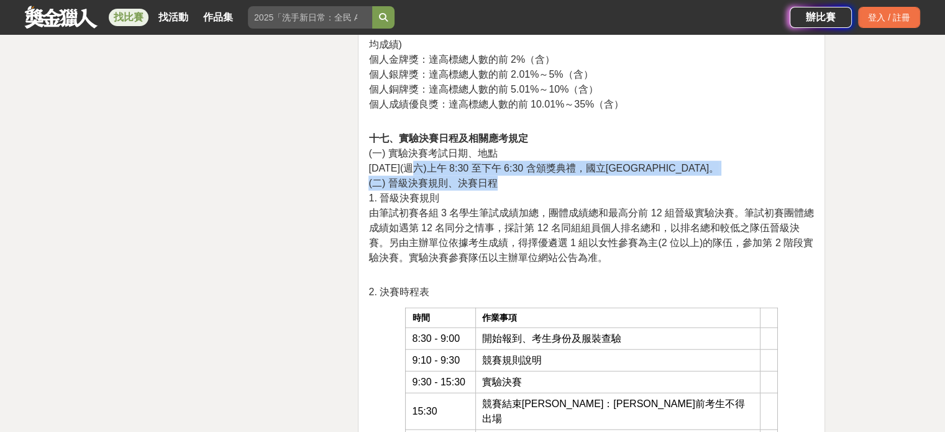
drag, startPoint x: 410, startPoint y: 176, endPoint x: 517, endPoint y: 191, distance: 107.8
click at [511, 191] on p "十七、實驗決賽日程及相關應考規定 (一) 實驗決賽考試日期、地點 [DATE](週六)上午 8:30 至下午 6:30 含頒獎典禮，國立[GEOGRAPHIC…" at bounding box center [591, 204] width 446 height 147
click at [518, 191] on p "十七、實驗決賽日程及相關應考規定 (一) 實驗決賽考試日期、地點 [DATE](週六)上午 8:30 至下午 6:30 含頒獎典禮，國立[GEOGRAPHIC…" at bounding box center [591, 204] width 446 height 147
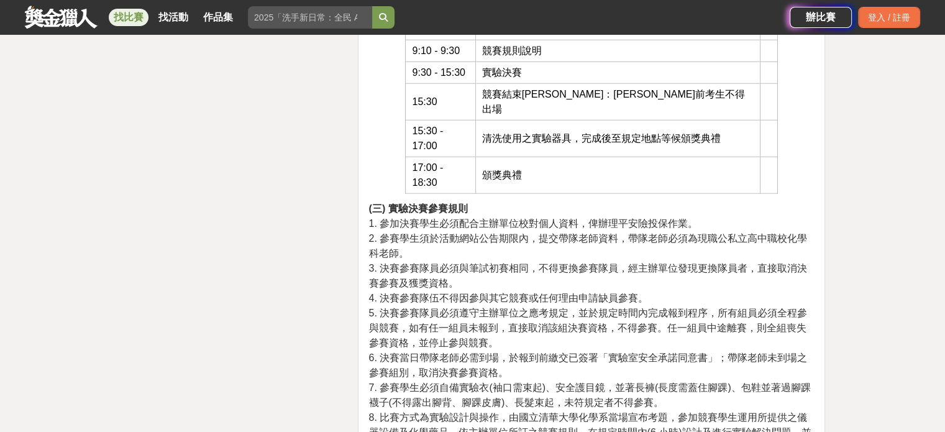
scroll to position [3293, 0]
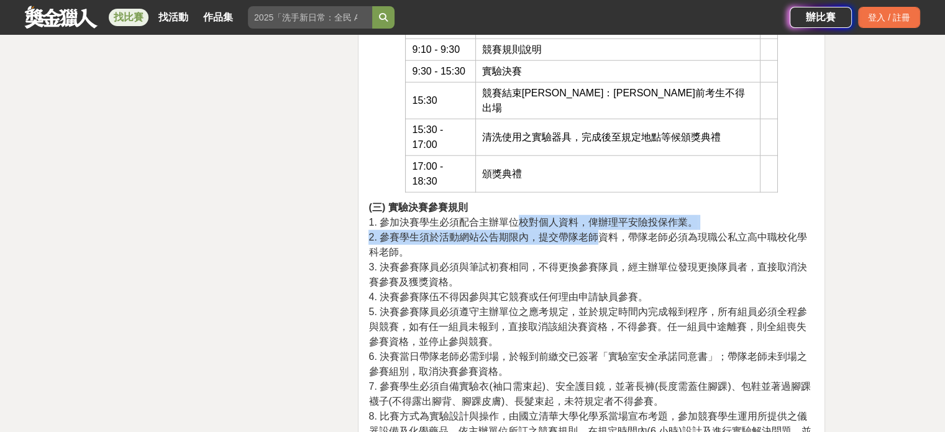
drag, startPoint x: 544, startPoint y: 190, endPoint x: 594, endPoint y: 212, distance: 55.1
click at [596, 210] on p "(三) 實驗決賽參賽規則 1. 參加決賽學生必須配合主辦單位校對個人資料，俾辦理平安險投保作業。 2. 參賽學生須於活動網站公告期限內，提交帶隊老師資料，帶隊…" at bounding box center [591, 379] width 446 height 358
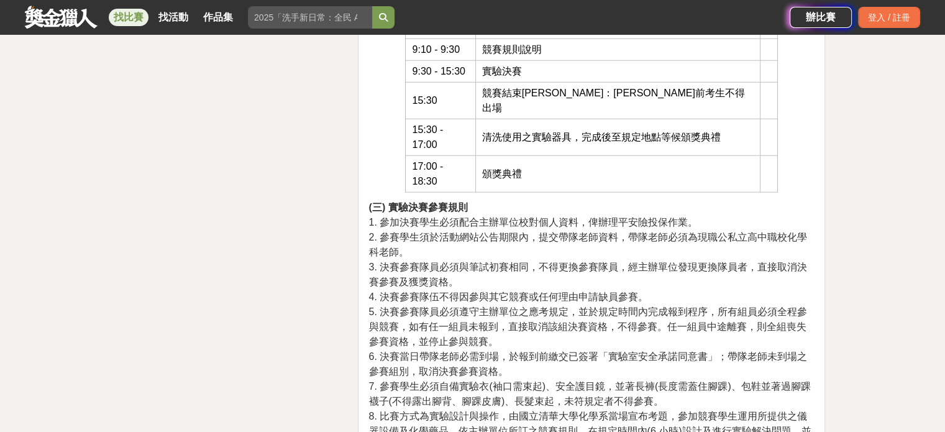
click at [567, 219] on p "(三) 實驗決賽參賽規則 1. 參加決賽學生必須配合主辦單位校對個人資料，俾辦理平安險投保作業。 2. 參賽學生須於活動網站公告期限內，提交帶隊老師資料，帶隊…" at bounding box center [591, 379] width 446 height 358
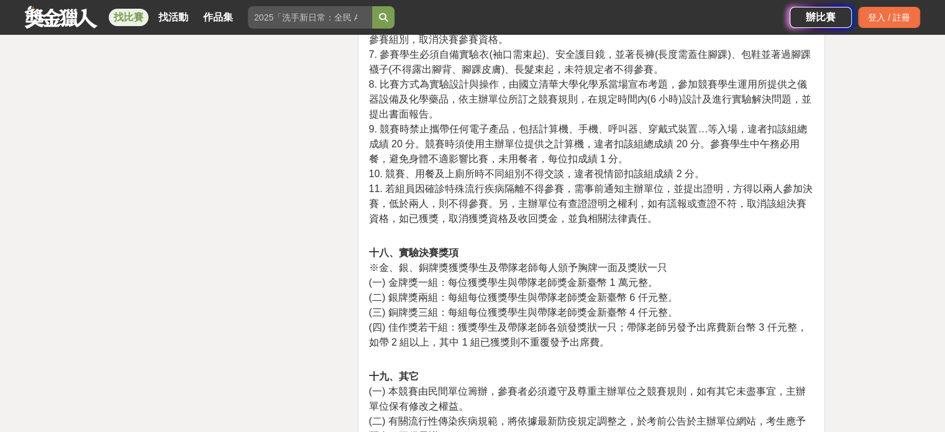
scroll to position [3604, 0]
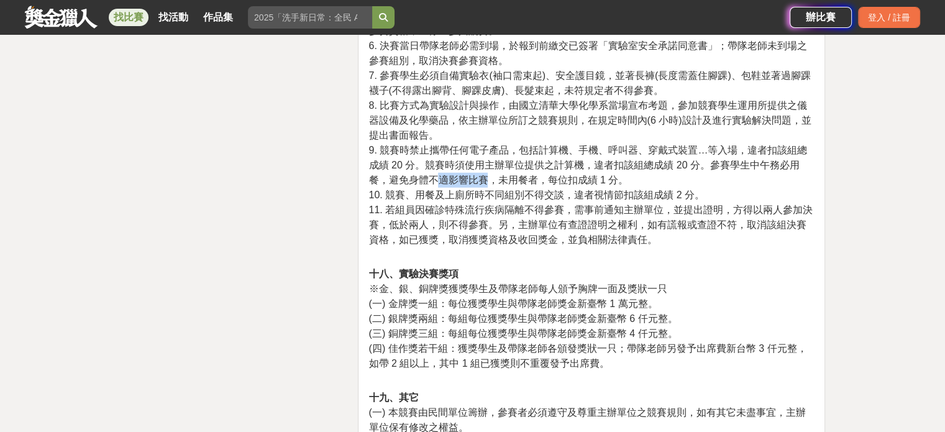
drag, startPoint x: 442, startPoint y: 146, endPoint x: 493, endPoint y: 141, distance: 50.6
click at [493, 145] on span "9. 競賽時禁止攜帶任何電子產品，包括計算機、手機、呼叫器、穿戴式裝置…等入場，違者扣該組總成績 20 分。競賽時須使用主辦單位提供之計算機，違者扣該組總成績…" at bounding box center [587, 165] width 439 height 40
click at [502, 150] on span "9. 競賽時禁止攜帶任何電子產品，包括計算機、手機、呼叫器、穿戴式裝置…等入場，違者扣該組總成績 20 分。競賽時須使用主辦單位提供之計算機，違者扣該組總成績…" at bounding box center [587, 165] width 439 height 40
drag, startPoint x: 532, startPoint y: 149, endPoint x: 582, endPoint y: 152, distance: 49.8
click at [582, 151] on span "9. 競賽時禁止攜帶任何電子產品，包括計算機、手機、呼叫器、穿戴式裝置…等入場，違者扣該組總成績 20 分。競賽時須使用主辦單位提供之計算機，違者扣該組總成績…" at bounding box center [587, 165] width 439 height 40
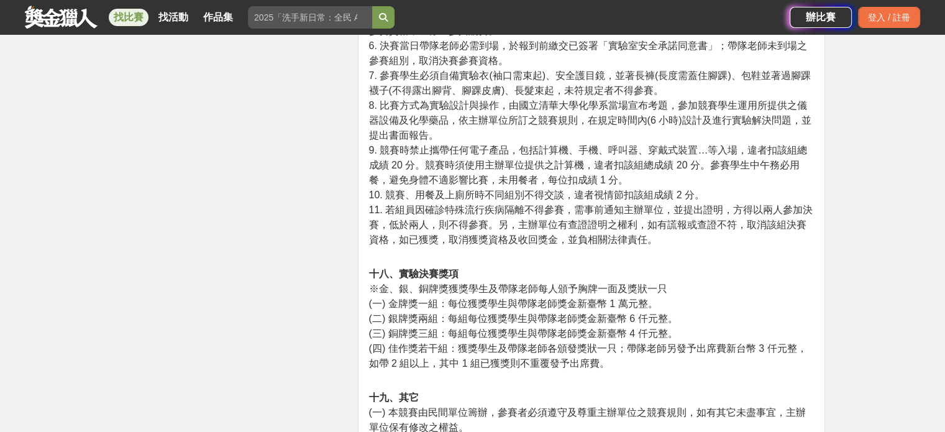
click at [587, 189] on span "10. 競賽、用餐及上廁所時不同組別不得交談，違者視情節扣該組成績 2 分。" at bounding box center [536, 194] width 336 height 11
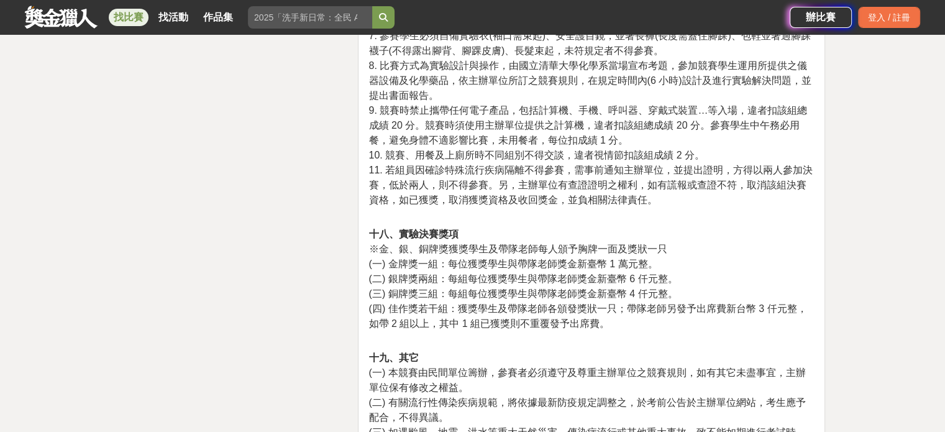
scroll to position [3666, 0]
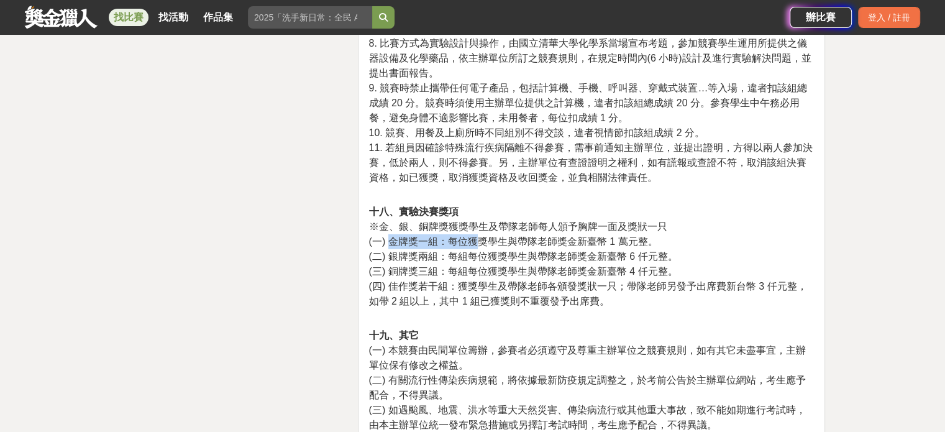
drag, startPoint x: 389, startPoint y: 211, endPoint x: 480, endPoint y: 206, distance: 91.5
click at [478, 236] on span "(一) 金牌獎一組：每位獲獎學生與帶隊老師獎金新臺幣 1 萬元整。" at bounding box center [512, 241] width 289 height 11
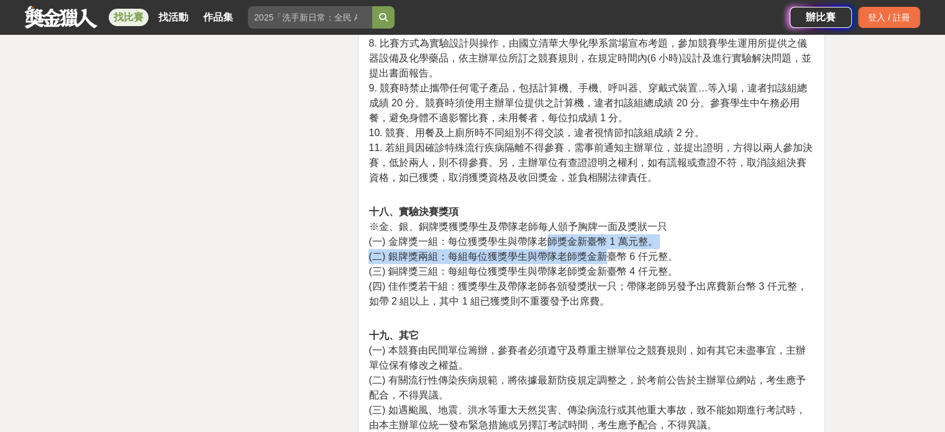
drag, startPoint x: 554, startPoint y: 208, endPoint x: 608, endPoint y: 218, distance: 54.5
click at [603, 217] on p "十八、實驗決賽獎項 ※金、銀、銅牌獎獲獎學生及帶隊老師每人頒予胸牌一面及獎狀一只 (一) 金牌獎一組：每位獲獎學生與帶隊老師獎金新臺幣 1 萬元整。 (二) …" at bounding box center [591, 256] width 446 height 130
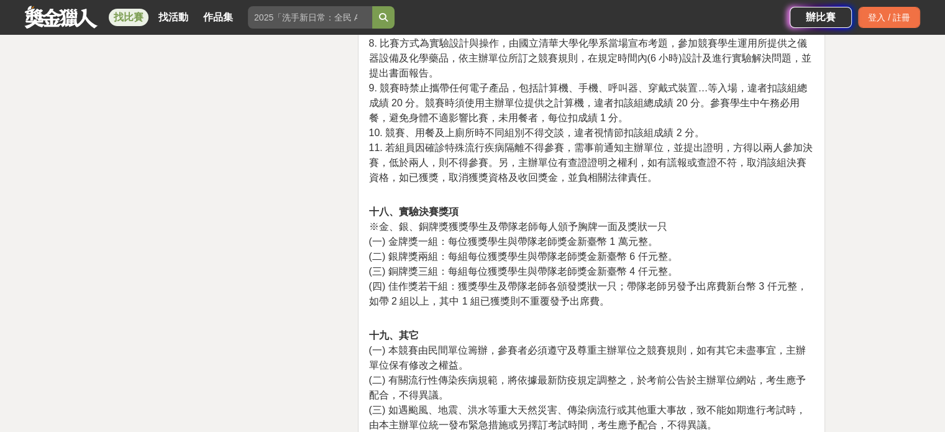
click at [612, 266] on span "(三) 銅牌獎三組：每組每位獲獎學生與帶隊老師獎金新臺幣 4 仟元整。" at bounding box center [522, 271] width 309 height 11
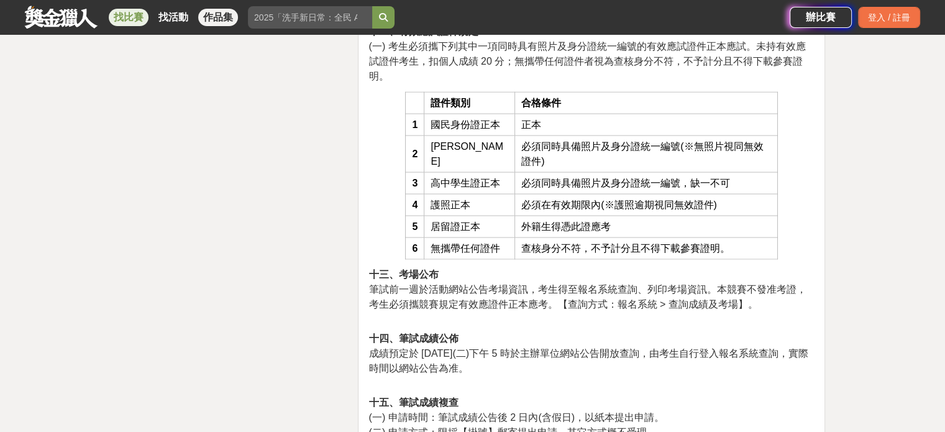
scroll to position [2423, 0]
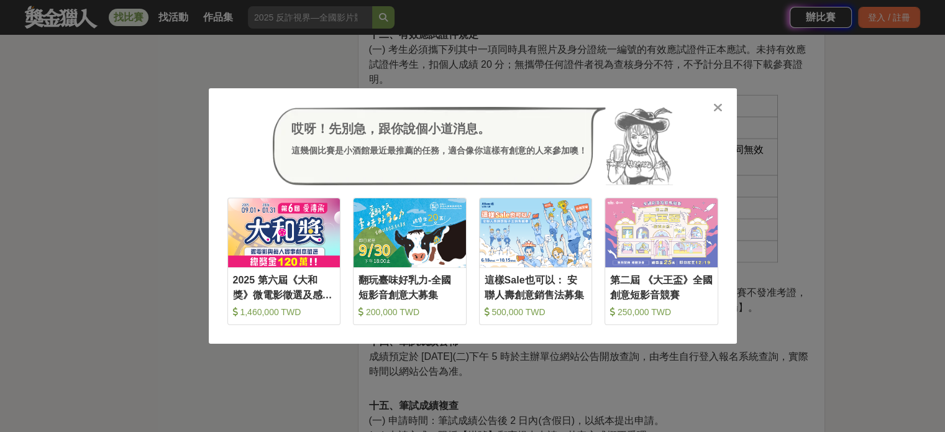
click at [716, 111] on icon at bounding box center [717, 107] width 9 height 12
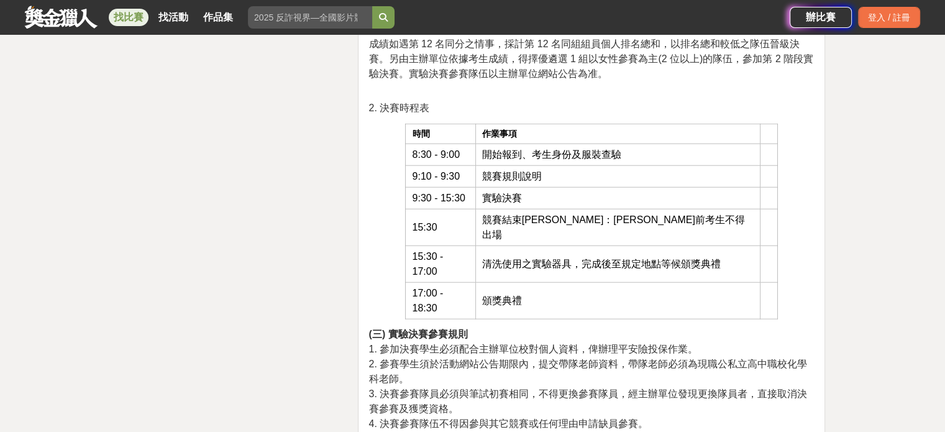
scroll to position [3231, 0]
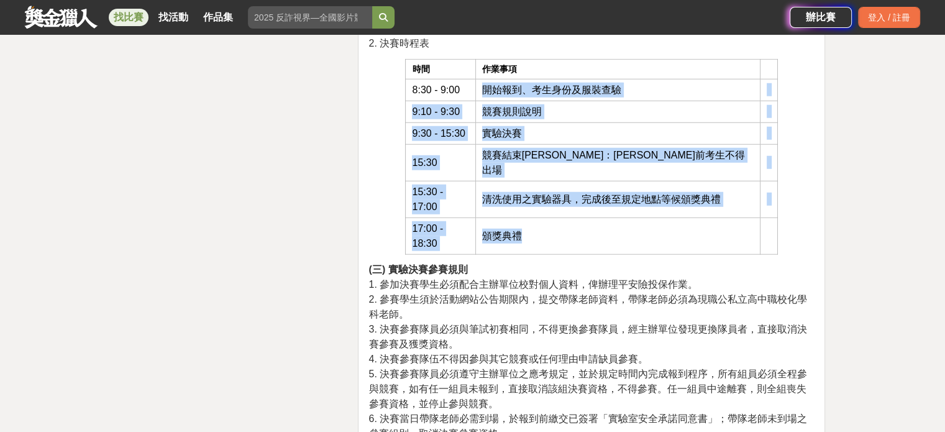
drag, startPoint x: 514, startPoint y: 109, endPoint x: 637, endPoint y: 207, distance: 157.0
click at [637, 207] on tbody "時間 作業事項 8:30 - 9:00 開始報到、考生身份及服裝查驗 9:10 - 9:30 競賽規則說明 9:30 - 15:30 實驗決賽 15:30 競…" at bounding box center [592, 156] width 372 height 195
click at [637, 217] on td "頒獎典禮" at bounding box center [617, 235] width 285 height 37
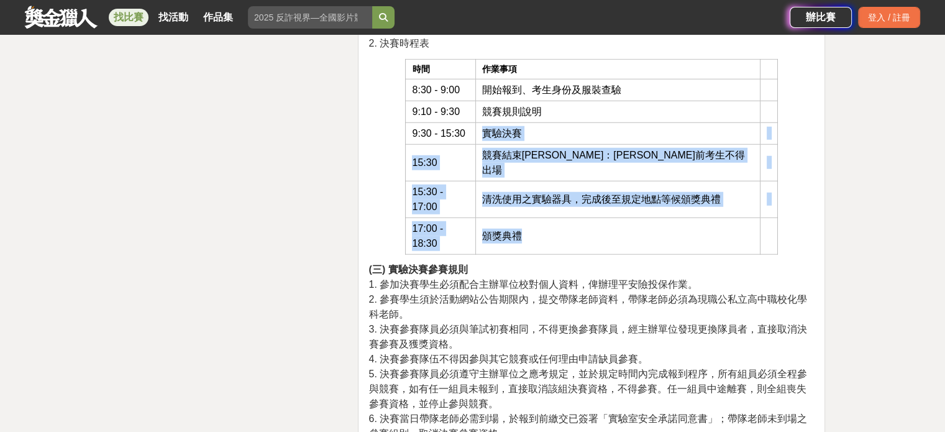
drag, startPoint x: 589, startPoint y: 208, endPoint x: 517, endPoint y: 161, distance: 86.2
click at [509, 153] on tbody "時間 作業事項 8:30 - 9:00 開始報到、考生身份及服裝查驗 9:10 - 9:30 競賽規則說明 9:30 - 15:30 實驗決賽 15:30 競…" at bounding box center [592, 156] width 372 height 195
click at [539, 217] on td "頒獎典禮" at bounding box center [617, 235] width 285 height 37
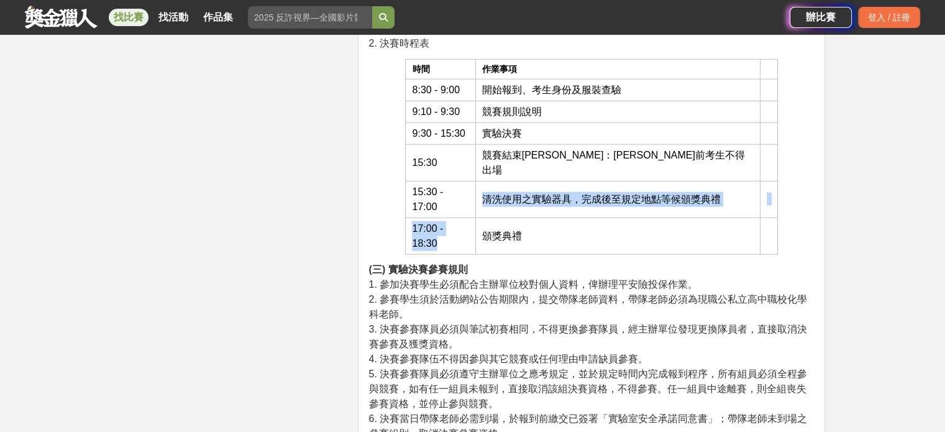
drag, startPoint x: 491, startPoint y: 190, endPoint x: 482, endPoint y: 204, distance: 17.1
click at [483, 204] on tbody "時間 作業事項 8:30 - 9:00 開始報到、考生身份及服裝查驗 9:10 - 9:30 競賽規則說明 9:30 - 15:30 實驗決賽 15:30 競…" at bounding box center [592, 156] width 372 height 195
click at [475, 217] on td "17:00 - 18:30" at bounding box center [441, 235] width 70 height 37
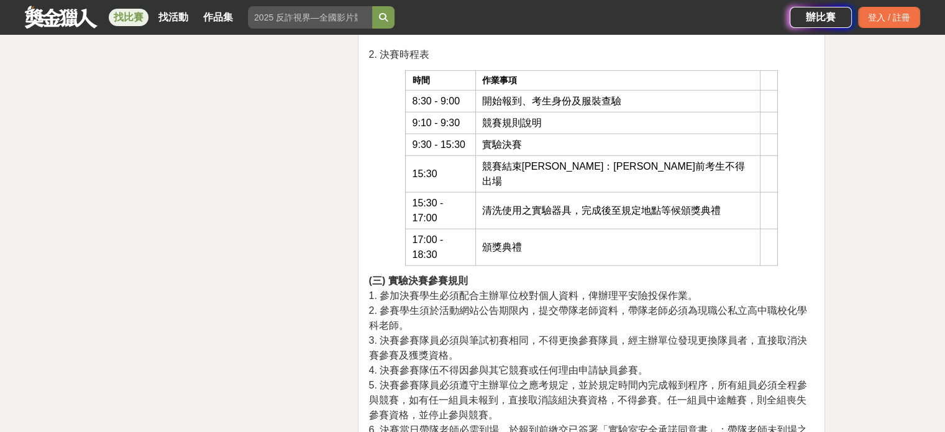
scroll to position [3406, 0]
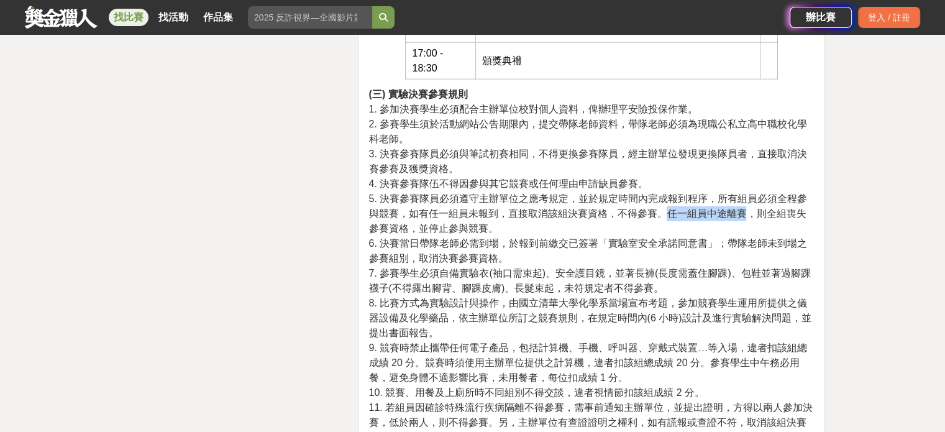
drag, startPoint x: 676, startPoint y: 176, endPoint x: 747, endPoint y: 183, distance: 71.2
click at [747, 193] on span "5. 決賽參賽隊員必須遵守主辦單位之應考規定，並於規定時間內完成報到程序，所有組員必須全程參與競賽，如有任一組員未報到，直接取消該組決賽資格，不得參賽。任一組…" at bounding box center [587, 213] width 439 height 40
click at [651, 191] on p "(三) 實驗決賽參賽規則 1. 參加決賽學生必須配合主辦單位校對個人資料，俾辦理平安險投保作業。 2. 參賽學生須於活動網站公告期限內，提交帶隊老師資料，帶隊…" at bounding box center [591, 266] width 446 height 358
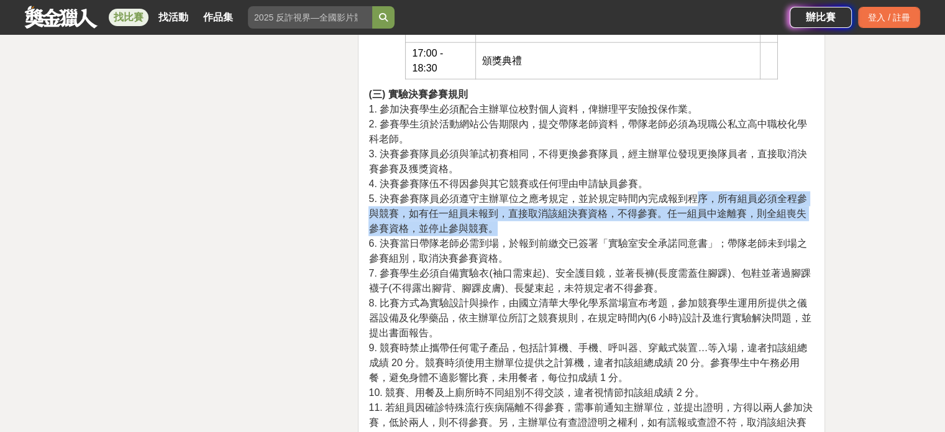
drag, startPoint x: 710, startPoint y: 171, endPoint x: 742, endPoint y: 188, distance: 36.4
click at [742, 188] on p "(三) 實驗決賽參賽規則 1. 參加決賽學生必須配合主辦單位校對個人資料，俾辦理平安險投保作業。 2. 參賽學生須於活動網站公告期限內，提交帶隊老師資料，帶隊…" at bounding box center [591, 266] width 446 height 358
click at [741, 192] on p "(三) 實驗決賽參賽規則 1. 參加決賽學生必須配合主辦單位校對個人資料，俾辦理平安險投保作業。 2. 參賽學生須於活動網站公告期限內，提交帶隊老師資料，帶隊…" at bounding box center [591, 266] width 446 height 358
click at [539, 193] on span "5. 決賽參賽隊員必須遵守主辦單位之應考規定，並於規定時間內完成報到程序，所有組員必須全程參與競賽，如有任一組員未報到，直接取消該組決賽資格，不得參賽。任一組…" at bounding box center [587, 213] width 439 height 40
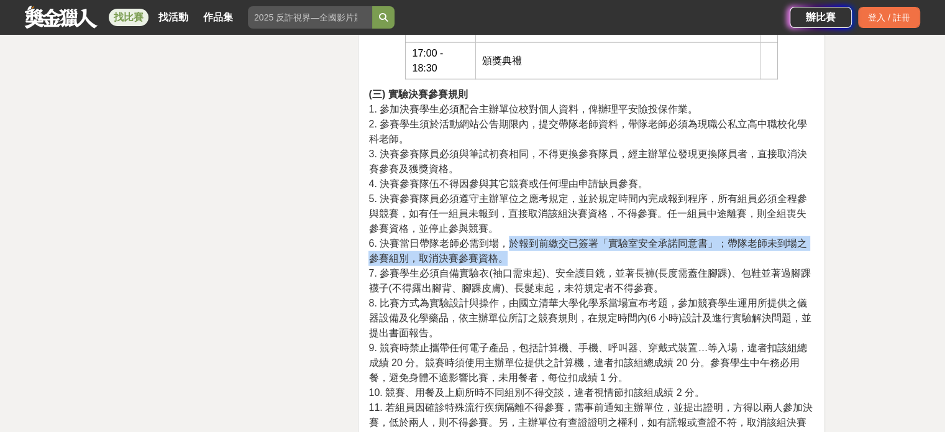
drag, startPoint x: 514, startPoint y: 216, endPoint x: 656, endPoint y: 217, distance: 141.7
click at [668, 219] on p "(三) 實驗決賽參賽規則 1. 參加決賽學生必須配合主辦單位校對個人資料，俾辦理平安險投保作業。 2. 參賽學生須於活動網站公告期限內，提交帶隊老師資料，帶隊…" at bounding box center [591, 266] width 446 height 358
drag, startPoint x: 449, startPoint y: 203, endPoint x: 729, endPoint y: 216, distance: 280.5
click at [726, 238] on span "6. 決賽當日帶隊老師必需到場，於報到前繳交已簽署「實驗室安全承諾同意書」；帶隊老師未到場之參賽組別，取消決賽參賽資格。" at bounding box center [587, 250] width 439 height 25
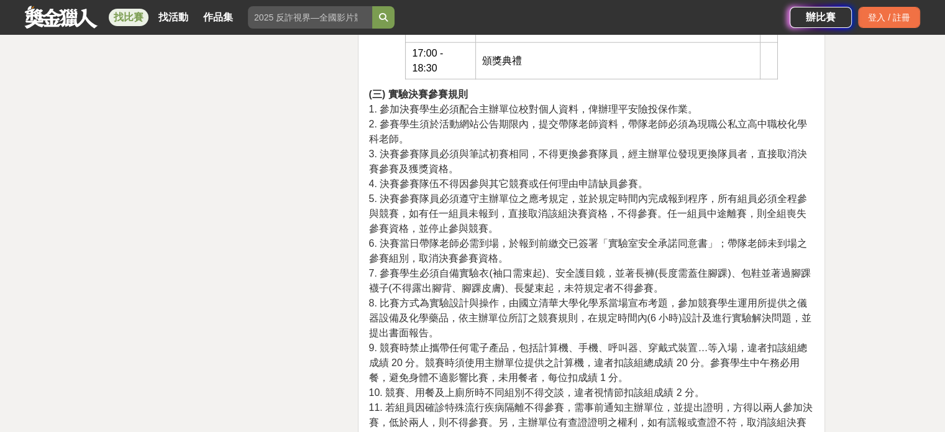
drag, startPoint x: 673, startPoint y: 238, endPoint x: 624, endPoint y: 231, distance: 50.3
click at [671, 268] on span "7. 參賽學生必須自備實驗衣(袖口需束起)、安全護目鏡，並著長褲(長度需蓋住腳踝)、包鞋並著過腳踝襪子(不得露出腳背、腳踝皮膚)、長髮束起，未符規定者不得參賽。" at bounding box center [589, 280] width 442 height 25
click at [461, 268] on span "7. 參賽學生必須自備實驗衣(袖口需束起)、安全護目鏡，並著長褲(長度需蓋住腳踝)、包鞋並著過腳踝襪子(不得露出腳背、腳踝皮膚)、長髮束起，未符規定者不得參賽。" at bounding box center [589, 280] width 442 height 25
drag, startPoint x: 467, startPoint y: 237, endPoint x: 523, endPoint y: 240, distance: 55.4
click at [521, 268] on span "7. 參賽學生必須自備實驗衣(袖口需束起)、安全護目鏡，並著長褲(長度需蓋住腳踝)、包鞋並著過腳踝襪子(不得露出腳背、腳踝皮膚)、長髮束起，未符規定者不得參賽。" at bounding box center [589, 280] width 442 height 25
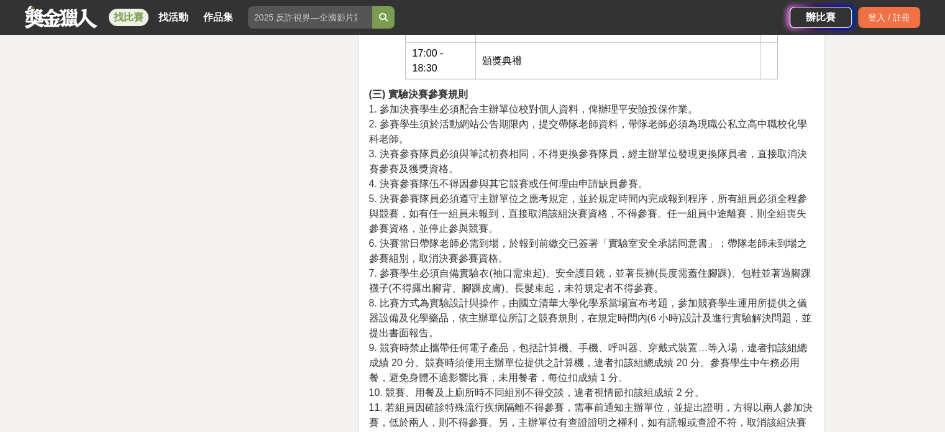
click at [538, 268] on span "7. 參賽學生必須自備實驗衣(袖口需束起)、安全護目鏡，並著長褲(長度需蓋住腳踝)、包鞋並著過腳踝襪子(不得露出腳背、腳踝皮膚)、長髮束起，未符規定者不得參賽。" at bounding box center [589, 280] width 442 height 25
drag, startPoint x: 783, startPoint y: 238, endPoint x: 808, endPoint y: 243, distance: 25.3
click at [808, 268] on span "7. 參賽學生必須自備實驗衣(袖口需束起)、安全護目鏡，並著長褲(長度需蓋住腳踝)、包鞋並著過腳踝襪子(不得露出腳背、腳踝皮膚)、長髮束起，未符規定者不得參賽。" at bounding box center [589, 280] width 442 height 25
click at [805, 250] on p "(三) 實驗決賽參賽規則 1. 參加決賽學生必須配合主辦單位校對個人資料，俾辦理平安險投保作業。 2. 參賽學生須於活動網站公告期限內，提交帶隊老師資料，帶隊…" at bounding box center [591, 266] width 446 height 358
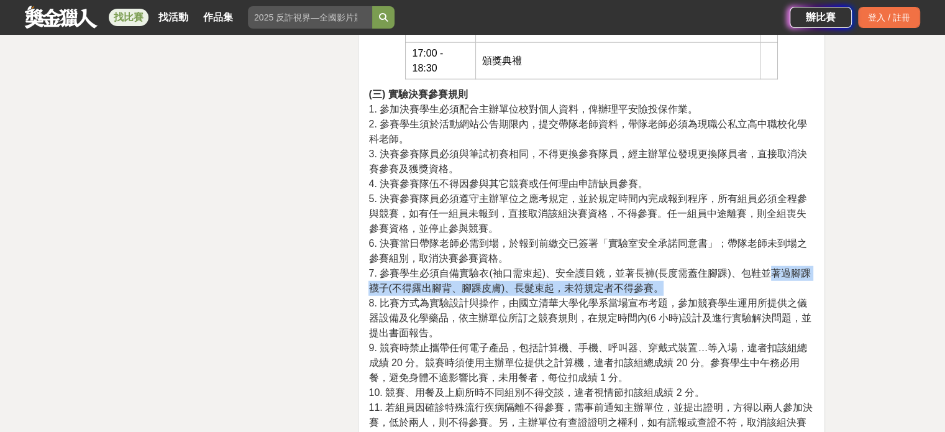
drag, startPoint x: 773, startPoint y: 239, endPoint x: 775, endPoint y: 253, distance: 15.1
click at [782, 252] on p "(三) 實驗決賽參賽規則 1. 參加決賽學生必須配合主辦單位校對個人資料，俾辦理平安險投保作業。 2. 參賽學生須於活動網站公告期限內，提交帶隊老師資料，帶隊…" at bounding box center [591, 266] width 446 height 358
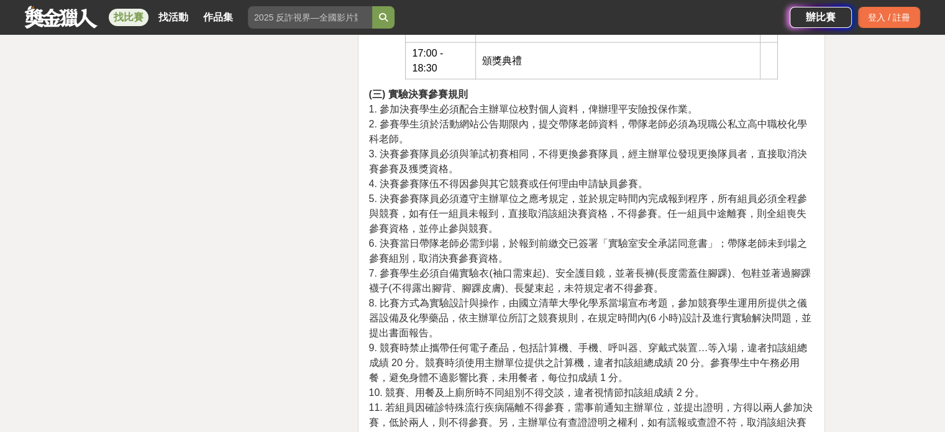
click at [403, 298] on span "8. 比賽方式為實驗設計與操作，由國立清華大學化學系當場宣布考題，參加競賽學生運用所提供之儀器設備及化學藥品，依主辦單位所訂之競賽規則，在規定時間內(6 小時…" at bounding box center [589, 318] width 442 height 40
drag, startPoint x: 494, startPoint y: 247, endPoint x: 576, endPoint y: 247, distance: 82.0
click at [576, 268] on span "7. 參賽學生必須自備實驗衣(袖口需束起)、安全護目鏡，並著長褲(長度需蓋住腳踝)、包鞋並著過腳踝襪子(不得露出腳背、腳踝皮膚)、長髮束起，未符規定者不得參賽。" at bounding box center [589, 280] width 442 height 25
click at [569, 268] on span "7. 參賽學生必須自備實驗衣(袖口需束起)、安全護目鏡，並著長褲(長度需蓋住腳踝)、包鞋並著過腳踝襪子(不得露出腳背、腳踝皮膚)、長髮束起，未符規定者不得參賽。" at bounding box center [589, 280] width 442 height 25
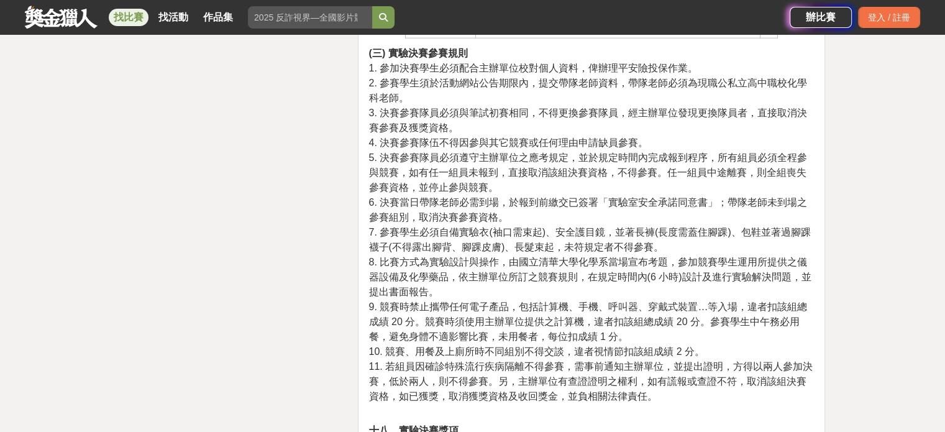
scroll to position [3468, 0]
